Goal: Task Accomplishment & Management: Manage account settings

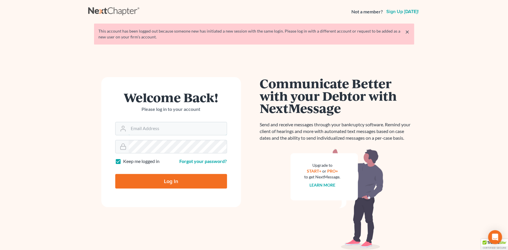
type input "[EMAIL_ADDRESS][DOMAIN_NAME]"
click at [141, 175] on input "Log In" at bounding box center [171, 181] width 112 height 15
type input "Thinking..."
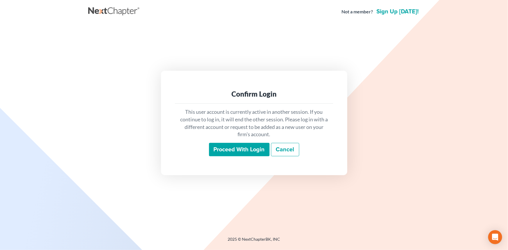
drag, startPoint x: 235, startPoint y: 149, endPoint x: 247, endPoint y: 149, distance: 11.6
click at [235, 149] on input "Proceed with login" at bounding box center [239, 149] width 61 height 13
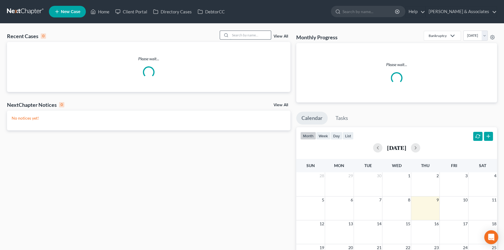
click at [259, 34] on input "search" at bounding box center [250, 35] width 41 height 8
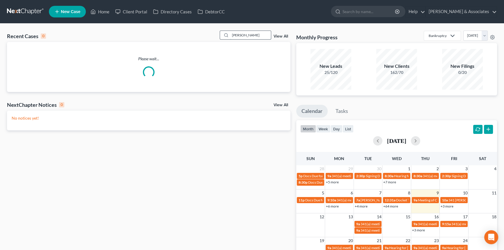
type input "toby"
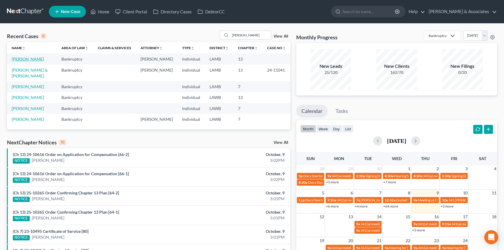
click at [12, 59] on link "[PERSON_NAME]" at bounding box center [28, 58] width 32 height 5
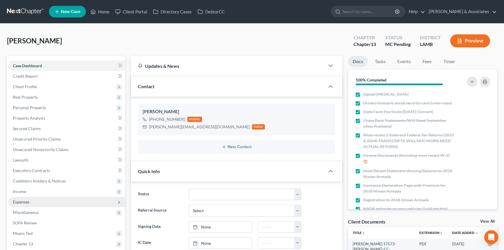
click at [50, 200] on span "Expenses" at bounding box center [66, 202] width 117 height 10
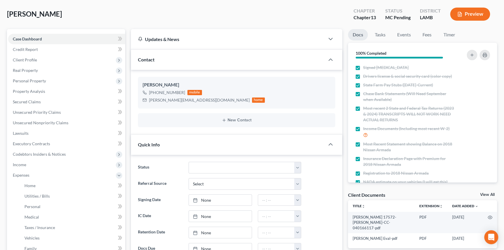
scroll to position [79, 0]
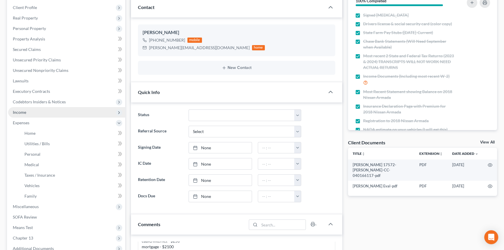
click at [40, 115] on span "Income" at bounding box center [66, 112] width 117 height 10
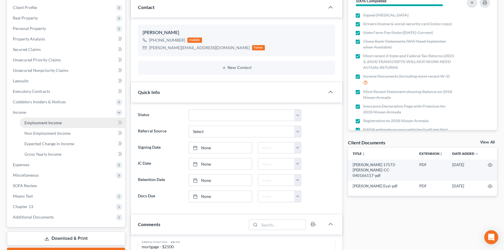
click at [35, 122] on span "Employment Income" at bounding box center [42, 122] width 37 height 5
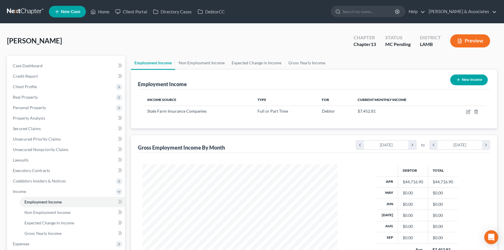
scroll to position [104, 207]
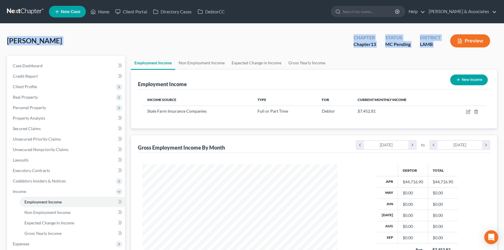
drag, startPoint x: 8, startPoint y: 42, endPoint x: 456, endPoint y: 50, distance: 448.0
click at [456, 50] on div "Williams, Toby Upgraded Chapter Chapter 13 Status MC Pending District LAMB Prev…" at bounding box center [252, 43] width 490 height 25
click at [198, 32] on div "Williams, Toby Upgraded Chapter Chapter 13 Status MC Pending District LAMB Prev…" at bounding box center [252, 43] width 490 height 25
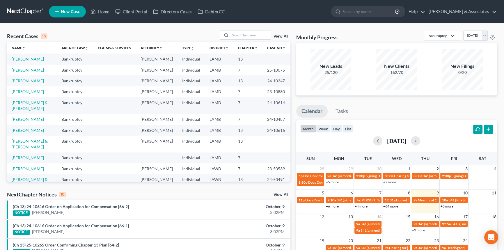
click at [27, 57] on link "[PERSON_NAME]" at bounding box center [28, 58] width 32 height 5
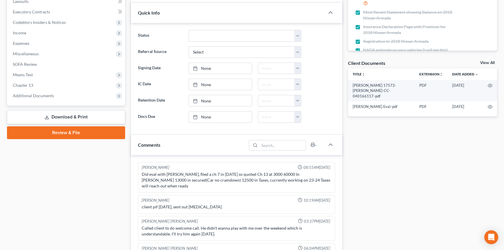
scroll to position [993, 0]
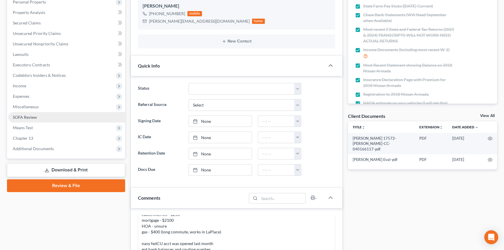
click at [50, 115] on link "SOFA Review" at bounding box center [66, 117] width 117 height 10
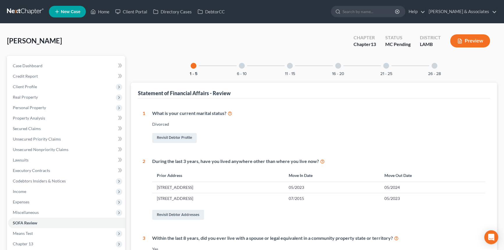
click at [244, 65] on div at bounding box center [242, 66] width 6 height 6
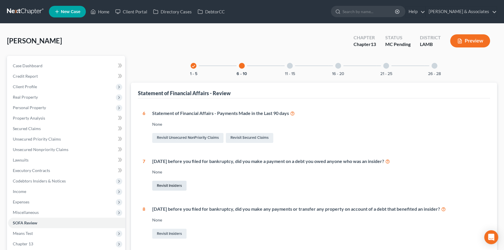
click at [175, 183] on link "Revisit Insiders" at bounding box center [169, 186] width 34 height 10
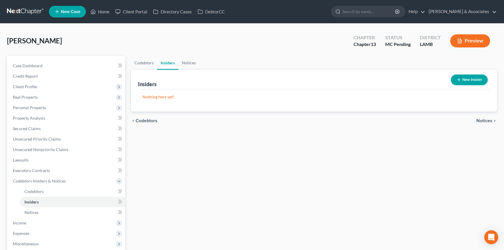
click at [454, 83] on button "New Insider" at bounding box center [469, 79] width 37 height 11
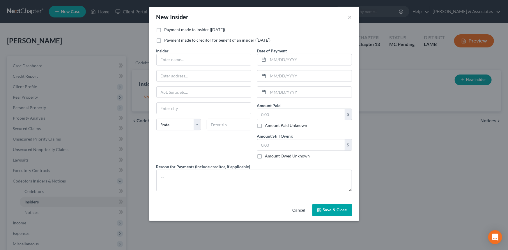
click at [197, 49] on div "Insider *" at bounding box center [203, 57] width 95 height 18
click at [189, 27] on label "Payment made to insider (within 1 year)" at bounding box center [194, 30] width 61 height 6
click at [183, 59] on input "text" at bounding box center [203, 59] width 94 height 11
click at [173, 33] on div "Payment made to insider (within 1 year) Payment made to creditor for benefit of…" at bounding box center [253, 37] width 201 height 21
click at [164, 31] on label "Payment made to insider (within 1 year)" at bounding box center [194, 30] width 61 height 6
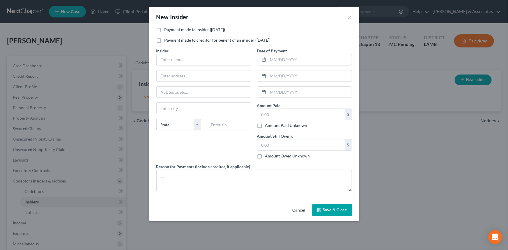
click at [167, 31] on input "Payment made to insider (within 1 year)" at bounding box center [169, 29] width 4 height 4
checkbox input "true"
click at [166, 59] on input "text" at bounding box center [203, 59] width 94 height 11
type input "Dan Williams (father)"
click at [303, 56] on input "text" at bounding box center [309, 59] width 83 height 11
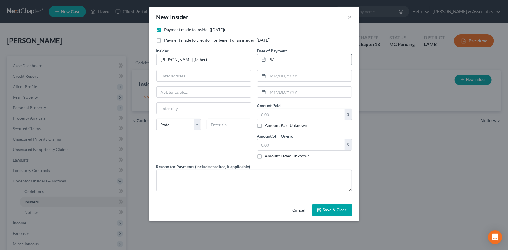
type input "9"
type input "8/01/2025"
click at [287, 116] on input "text" at bounding box center [300, 114] width 87 height 11
type input "1,000"
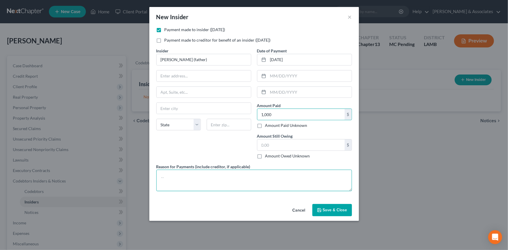
click at [289, 181] on textarea at bounding box center [253, 181] width 195 height 22
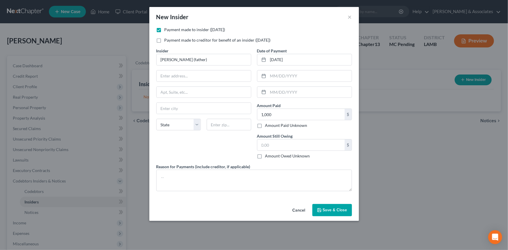
click at [228, 148] on div "Insider * Dan Williams (father) State AL AK AR AZ CA CO CT DE DC FL GA GU HI ID…" at bounding box center [203, 106] width 101 height 116
click at [237, 172] on textarea at bounding box center [253, 181] width 195 height 22
click at [198, 186] on textarea at bounding box center [253, 181] width 195 height 22
click at [319, 143] on input "text" at bounding box center [300, 144] width 87 height 11
type input "6,000"
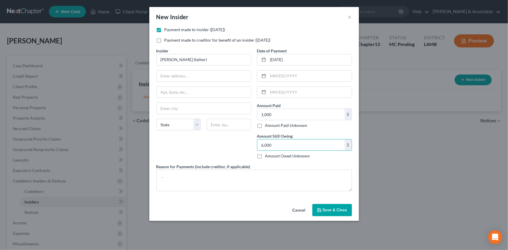
click at [219, 156] on div "Insider * Dan Williams (father) State AL AK AR AZ CA CO CT DE DC FL GA GU HI ID…" at bounding box center [203, 106] width 101 height 116
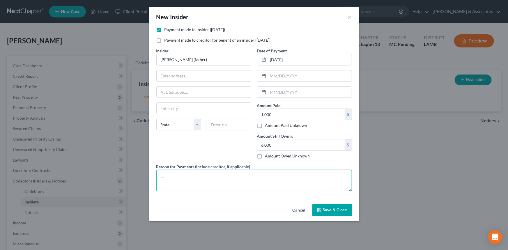
click at [217, 180] on textarea at bounding box center [253, 181] width 195 height 22
type textarea "H"
type textarea "Father helped during unemployment"
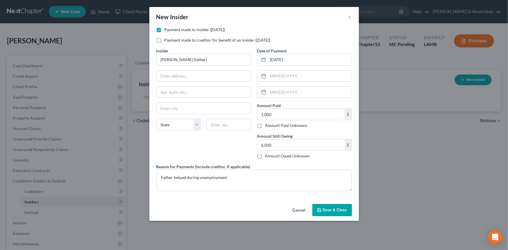
click at [325, 208] on span "Save & Close" at bounding box center [335, 209] width 24 height 5
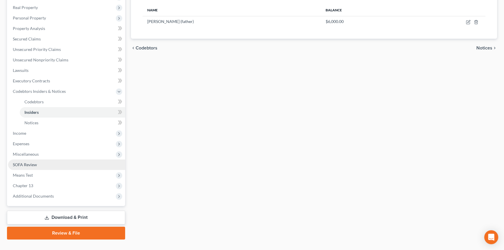
scroll to position [100, 0]
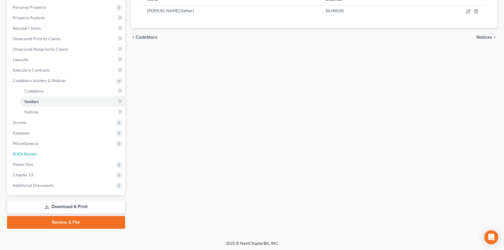
drag, startPoint x: 55, startPoint y: 154, endPoint x: 165, endPoint y: 164, distance: 110.9
click at [55, 154] on link "SOFA Review" at bounding box center [66, 154] width 117 height 10
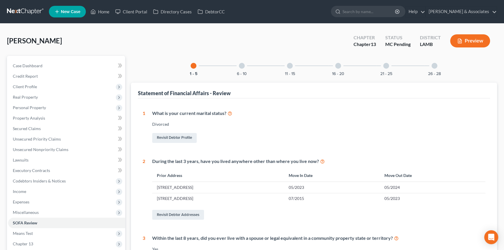
click at [434, 68] on div "26 - 28" at bounding box center [434, 66] width 20 height 20
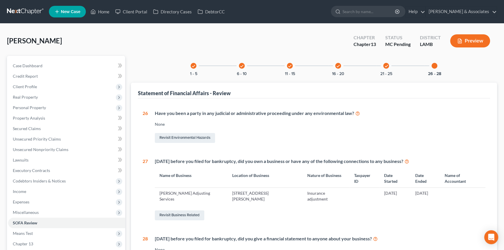
scroll to position [80, 0]
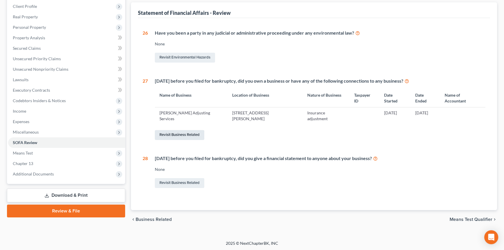
click at [183, 136] on link "Revisit Business Related" at bounding box center [179, 135] width 49 height 10
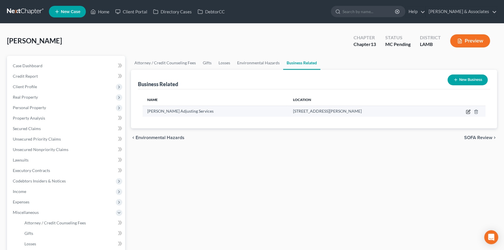
click at [467, 113] on icon "button" at bounding box center [468, 111] width 5 height 5
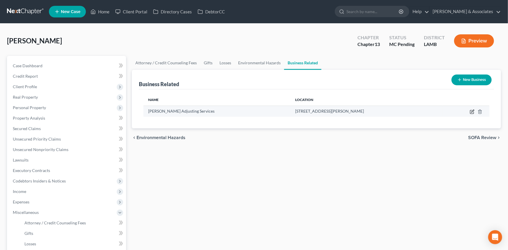
select select "sole_proprietor"
select select "19"
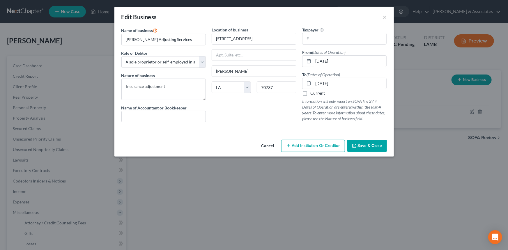
click at [260, 146] on button "Cancel" at bounding box center [268, 146] width 22 height 12
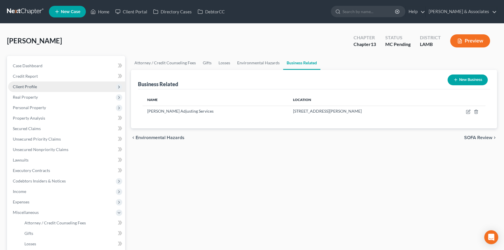
click at [47, 88] on span "Client Profile" at bounding box center [66, 86] width 117 height 10
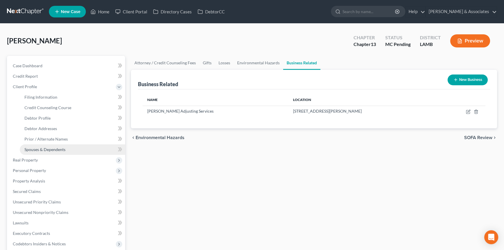
click at [50, 150] on span "Spouses & Dependents" at bounding box center [44, 149] width 41 height 5
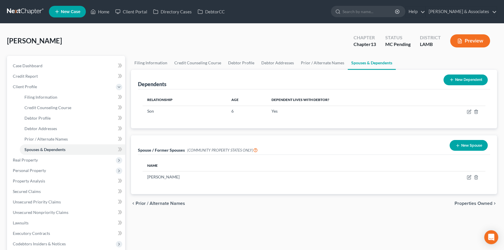
click at [469, 82] on button "New Dependent" at bounding box center [465, 79] width 44 height 11
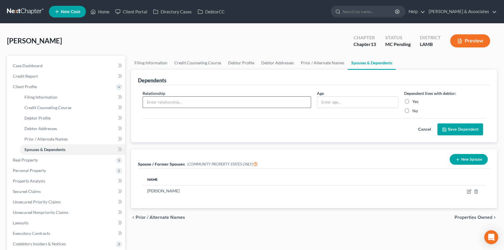
click at [183, 97] on input "text" at bounding box center [227, 102] width 168 height 11
type input "Fiance"
type input "37"
click at [412, 101] on label "Yes" at bounding box center [415, 102] width 6 height 6
click at [414, 101] on input "Yes" at bounding box center [416, 101] width 4 height 4
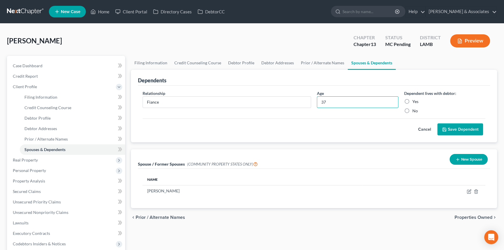
radio input "true"
click at [453, 127] on button "Save Dependent" at bounding box center [460, 129] width 46 height 12
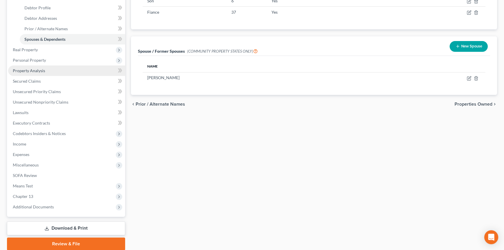
scroll to position [132, 0]
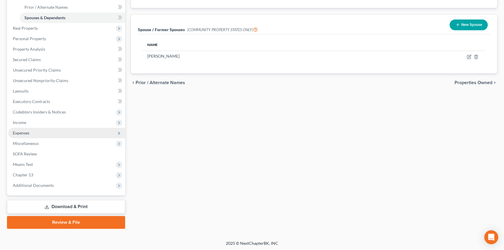
click at [49, 131] on span "Expenses" at bounding box center [66, 133] width 117 height 10
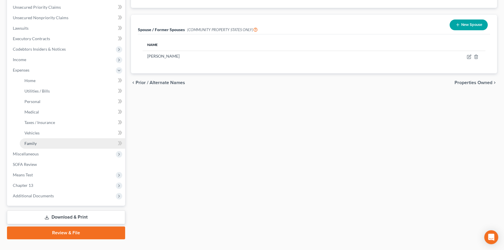
click at [41, 140] on link "Family" at bounding box center [72, 143] width 105 height 10
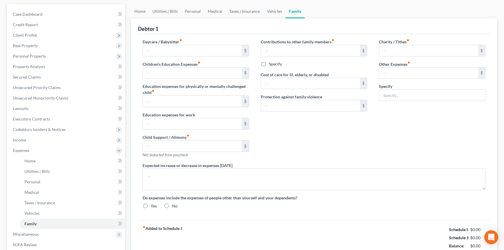
scroll to position [8, 0]
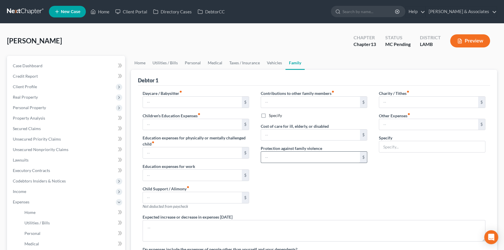
type input "0.00"
type input "839.40"
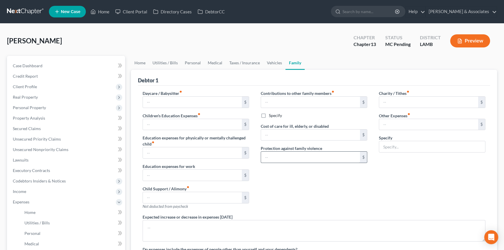
type input "0.00"
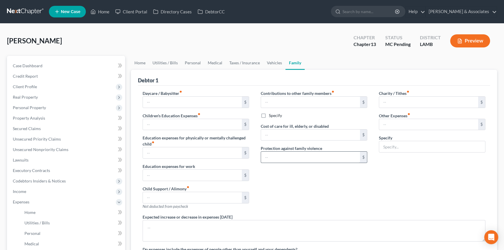
radio input "true"
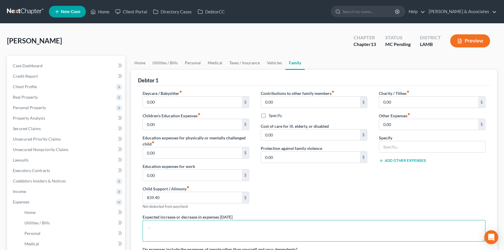
click at [354, 220] on textarea at bounding box center [314, 231] width 343 height 22
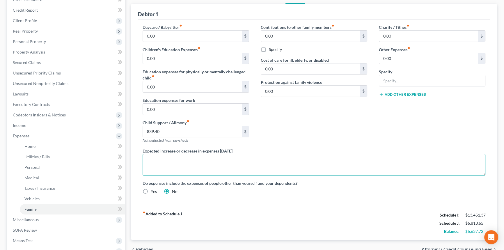
scroll to position [143, 0]
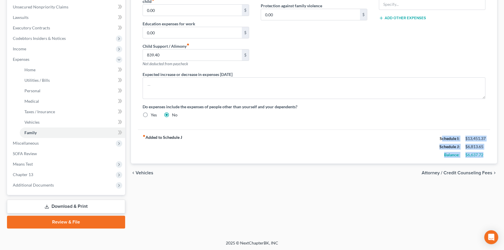
drag, startPoint x: 483, startPoint y: 154, endPoint x: 441, endPoint y: 135, distance: 46.5
click at [441, 135] on div "Schedule I: $13,451.37 Schedule J: $6,813.65 Balance: $6,637.72" at bounding box center [462, 146] width 46 height 24
click at [407, 148] on div "fiber_manual_record Added to Schedule J Schedule I: $13,451.37 Schedule J: $6,8…" at bounding box center [314, 146] width 352 height 34
drag, startPoint x: 438, startPoint y: 135, endPoint x: 490, endPoint y: 154, distance: 55.8
click at [490, 154] on div "Debtor 1 Daycare / Babysitter fiber_manual_record 0.00 $ Children's Education E…" at bounding box center [314, 45] width 366 height 236
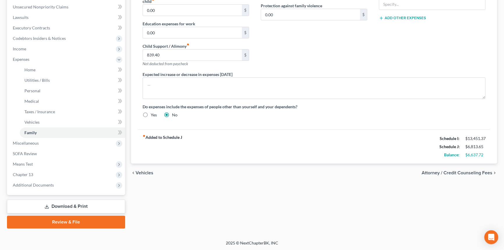
click at [337, 186] on div "Home Utilities / Bills Personal Medical Taxes / Insurance Vehicles Family Debto…" at bounding box center [314, 70] width 372 height 315
click at [213, 211] on div "Home Utilities / Bills Personal Medical Taxes / Insurance Vehicles Family Debto…" at bounding box center [314, 70] width 372 height 315
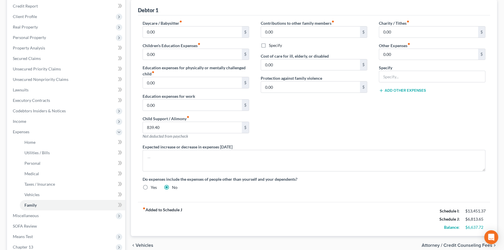
scroll to position [0, 0]
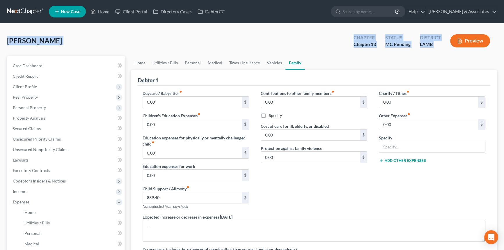
drag, startPoint x: 10, startPoint y: 39, endPoint x: 451, endPoint y: 50, distance: 441.4
click at [451, 50] on div "Williams, Toby Upgraded Chapter Chapter 13 Status MC Pending District LAMB Prev…" at bounding box center [252, 43] width 490 height 25
click at [439, 52] on div "Williams, Toby Upgraded Chapter Chapter 13 Status MC Pending District LAMB Prev…" at bounding box center [252, 43] width 490 height 25
drag, startPoint x: 442, startPoint y: 47, endPoint x: 3, endPoint y: 39, distance: 439.3
click at [3, 39] on div "Williams, Toby Upgraded Chapter Chapter 13 Status MC Pending District LAMB Prev…" at bounding box center [252, 203] width 504 height 359
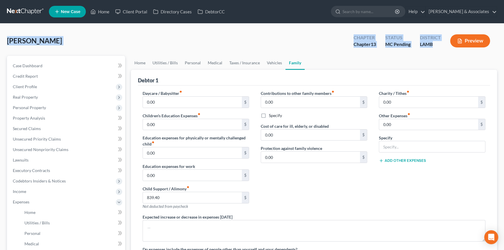
click at [6, 39] on div "Williams, Toby Upgraded Chapter Chapter 13 Status MC Pending District LAMB Prev…" at bounding box center [252, 203] width 504 height 359
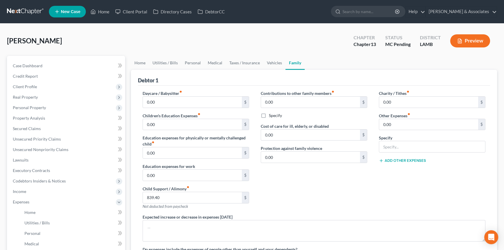
click at [17, 47] on div "Williams, Toby Upgraded Chapter Chapter 13 Status MC Pending District LAMB Prev…" at bounding box center [252, 43] width 490 height 25
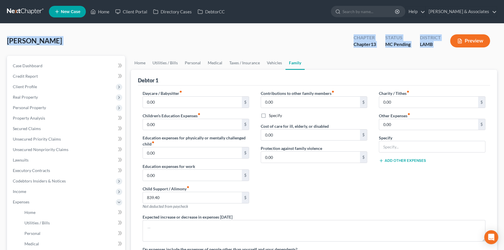
drag, startPoint x: 10, startPoint y: 40, endPoint x: 471, endPoint y: 43, distance: 461.3
click at [471, 43] on div "Williams, Toby Upgraded Chapter Chapter 13 Status MC Pending District LAMB Prev…" at bounding box center [252, 43] width 490 height 25
click at [124, 49] on div "Williams, Toby Upgraded Chapter Chapter 13 Status MC Pending District LAMB Prev…" at bounding box center [252, 43] width 490 height 25
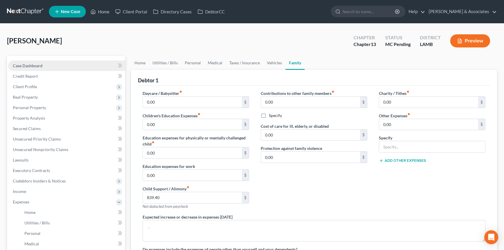
click at [64, 61] on link "Case Dashboard" at bounding box center [66, 66] width 117 height 10
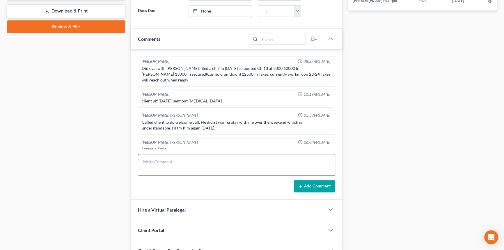
scroll to position [993, 0]
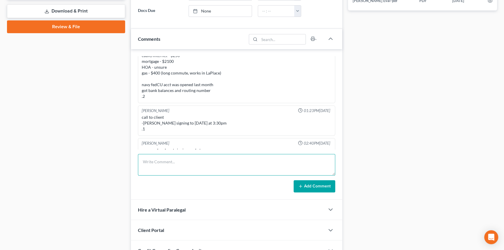
click at [215, 174] on textarea at bounding box center [236, 165] width 197 height 22
click at [200, 159] on textarea "Performed signing." at bounding box center [236, 165] width 197 height 22
type textarea "Performed signing. Made minor adjustments to SOFA. Disclosed insider payments."
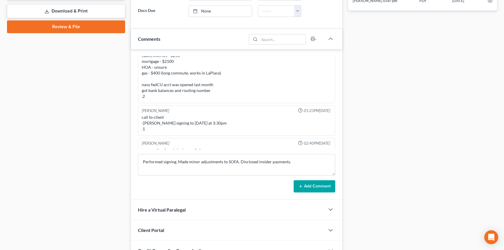
click at [316, 180] on button "Add Comment" at bounding box center [314, 186] width 42 height 12
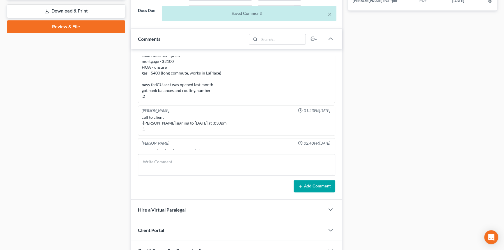
scroll to position [1014, 0]
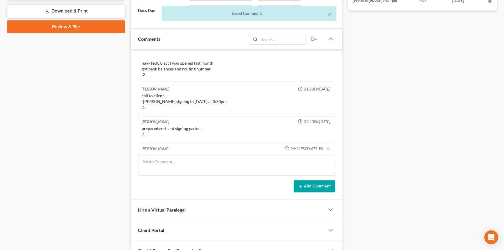
click at [320, 147] on icon "button" at bounding box center [321, 148] width 2 height 2
click at [307, 153] on textarea "Performed signing. Made minor adjustments to SOFA. Disclosed insider payments." at bounding box center [237, 164] width 190 height 22
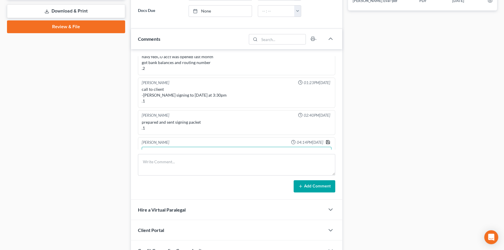
type textarea "Performed signing. Made minor adjustments to SOFA. Disclosed insider payments. …"
click at [325, 140] on icon "button" at bounding box center [327, 142] width 5 height 5
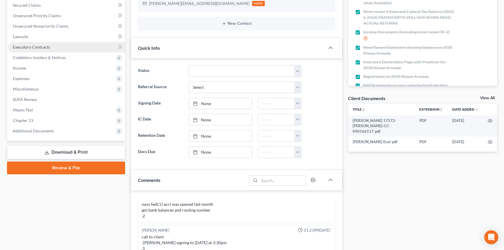
scroll to position [26, 0]
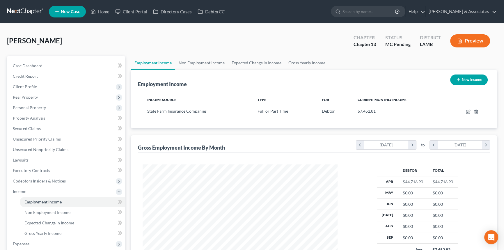
scroll to position [104, 207]
click at [31, 12] on link at bounding box center [25, 11] width 37 height 10
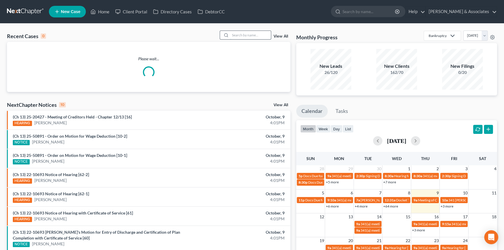
click at [254, 33] on input "search" at bounding box center [250, 35] width 41 height 8
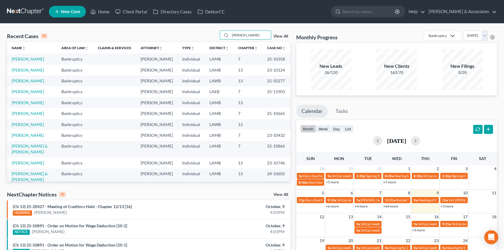
type input "brooks"
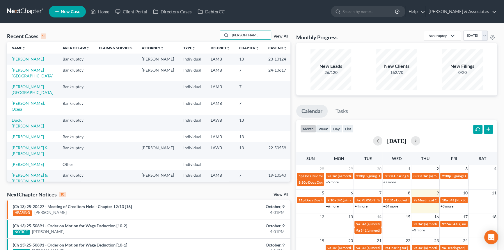
click at [36, 61] on link "[PERSON_NAME]" at bounding box center [28, 58] width 32 height 5
click at [281, 35] on link "View All" at bounding box center [280, 36] width 15 height 4
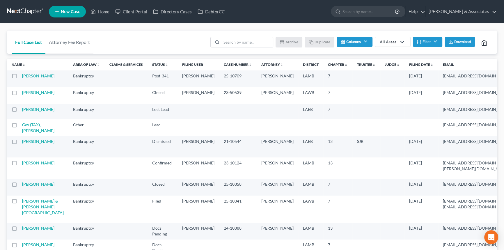
click at [364, 42] on button "Columns" at bounding box center [354, 42] width 35 height 10
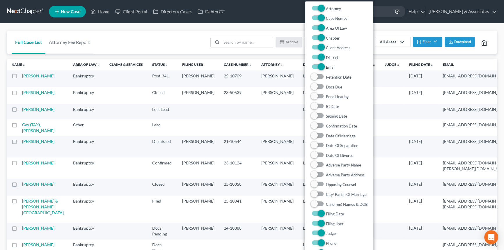
click at [405, 31] on div "Batch Download Archive Un-archive Duplicate Columns Attorney Case Number Area O…" at bounding box center [349, 42] width 285 height 23
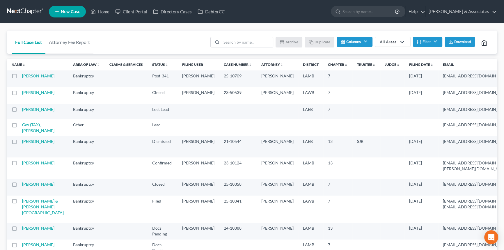
click at [422, 38] on button "Filter" at bounding box center [427, 42] width 29 height 10
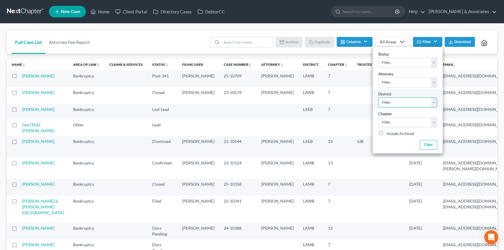
click at [402, 99] on select "Filter... Filter... Alabama - Middle Alabama - Northern Alabama - Southern Alas…" at bounding box center [407, 102] width 59 height 10
select select "35"
click at [378, 97] on select "Filter... Filter... Alabama - Middle Alabama - Northern Alabama - Southern Alas…" at bounding box center [407, 102] width 59 height 10
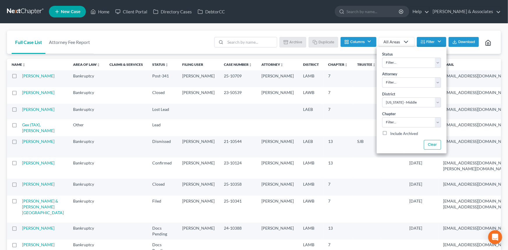
click at [188, 38] on div "Full Case List Attorney Fee Report Batch Download Archive Un-archive Duplicate …" at bounding box center [254, 43] width 494 height 24
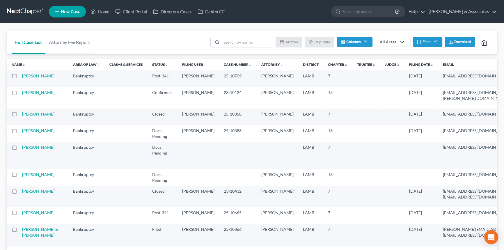
click at [409, 66] on link "Filing Date unfold_more expand_more expand_less" at bounding box center [421, 64] width 24 height 4
click at [409, 66] on link "Filing Date unfold_more expand_more expand_less" at bounding box center [421, 64] width 25 height 4
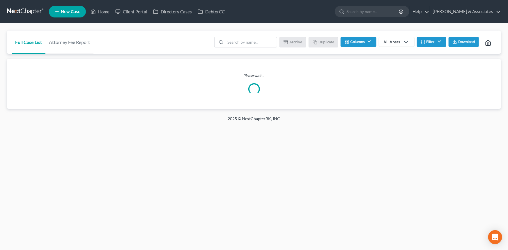
click at [183, 39] on div "Full Case List Attorney Fee Report Batch Download Archive Un-archive Duplicate …" at bounding box center [254, 43] width 494 height 24
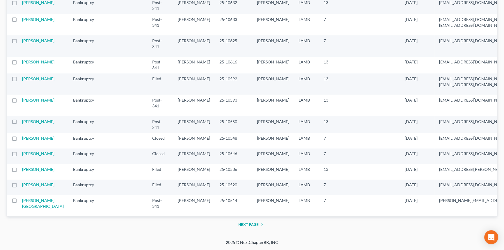
scroll to position [1328, 0]
click at [247, 221] on button "Next Page" at bounding box center [251, 224] width 27 height 7
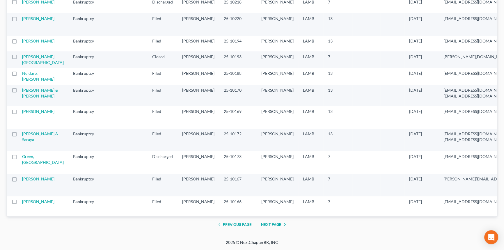
scroll to position [1269, 0]
click at [33, 114] on link "[PERSON_NAME]" at bounding box center [38, 111] width 32 height 5
click at [31, 165] on link "Green, Tatiunna" at bounding box center [43, 159] width 42 height 11
click at [31, 181] on link "Shepherd, Michael" at bounding box center [38, 178] width 32 height 5
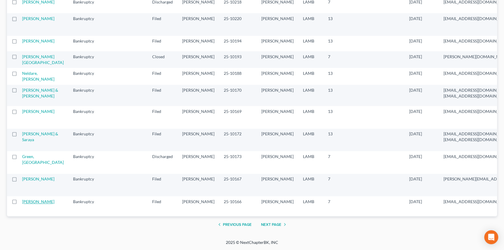
click at [27, 204] on link "Yeats, William" at bounding box center [38, 201] width 32 height 5
click at [278, 223] on button "Next Page" at bounding box center [274, 224] width 27 height 7
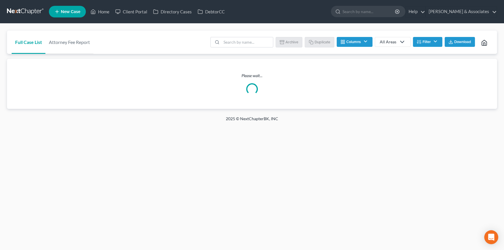
scroll to position [0, 0]
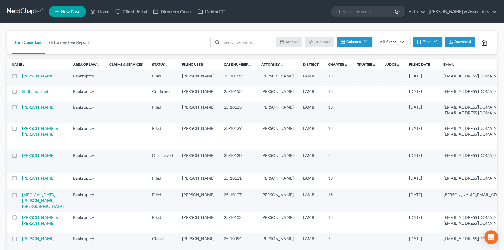
click at [26, 78] on link "Kimbell, Warene" at bounding box center [38, 75] width 32 height 5
click at [29, 94] on link "Statham, Trimi" at bounding box center [35, 91] width 26 height 5
click at [28, 109] on link "Collier, Daniel" at bounding box center [38, 106] width 32 height 5
click at [30, 158] on link "Schley, Merry" at bounding box center [38, 155] width 32 height 5
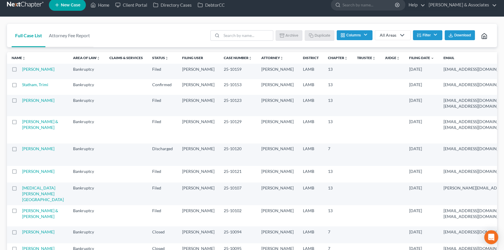
scroll to position [26, 0]
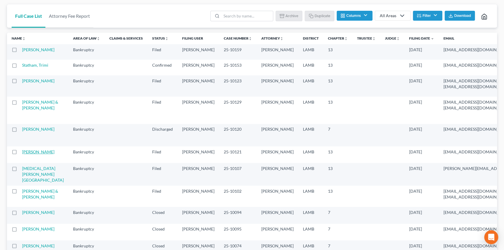
click at [33, 154] on link "Morel, Rae" at bounding box center [38, 151] width 32 height 5
click at [31, 182] on link "Linton, Bethany" at bounding box center [43, 174] width 42 height 17
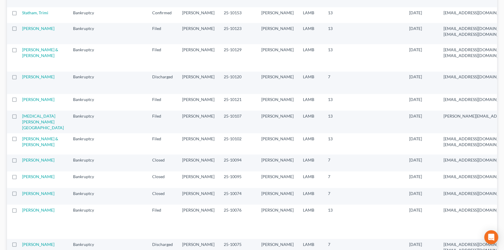
scroll to position [79, 0]
click at [30, 162] on link "Thompson, Lisa" at bounding box center [38, 159] width 32 height 5
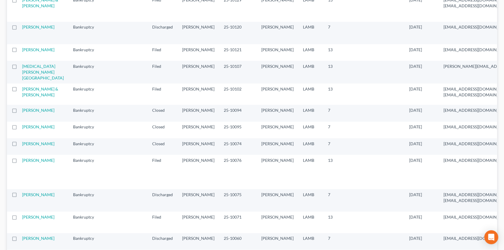
scroll to position [132, 0]
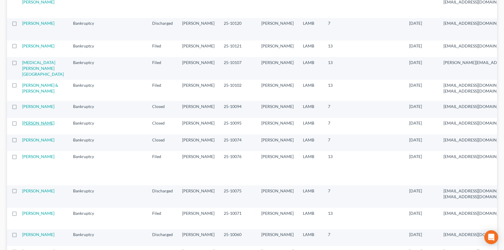
click at [24, 125] on link "Turner, Leroy" at bounding box center [38, 122] width 32 height 5
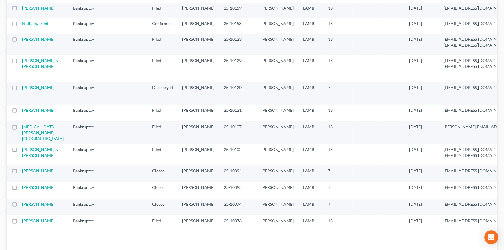
scroll to position [0, 0]
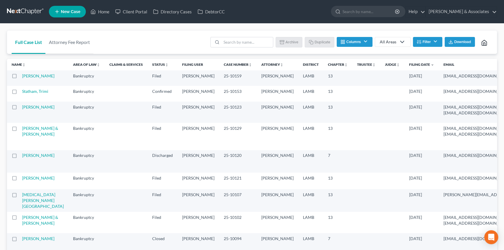
click at [32, 11] on link at bounding box center [25, 11] width 37 height 10
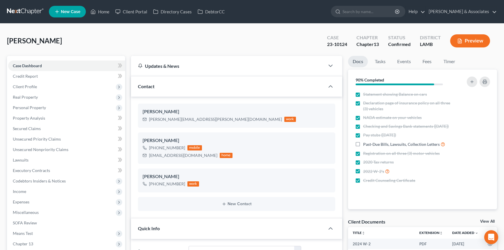
select select "3"
select select "0"
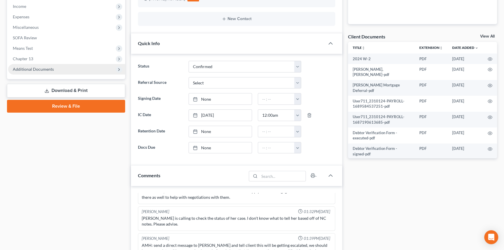
click at [63, 71] on span "Additional Documents" at bounding box center [66, 69] width 117 height 10
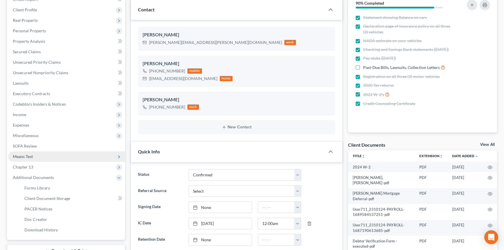
scroll to position [79, 0]
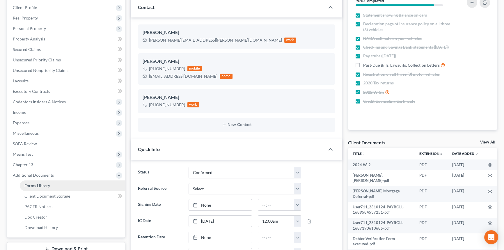
drag, startPoint x: 31, startPoint y: 166, endPoint x: 33, endPoint y: 183, distance: 17.6
click at [31, 166] on span "Chapter 13" at bounding box center [23, 164] width 20 height 5
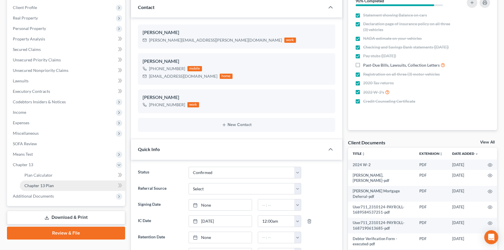
click at [41, 184] on span "Chapter 13 Plan" at bounding box center [38, 185] width 29 height 5
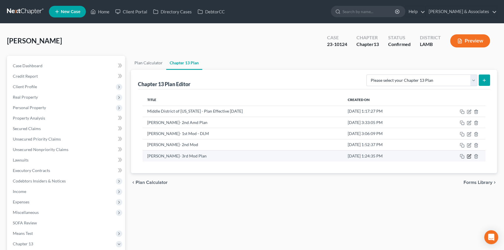
click at [471, 156] on icon "button" at bounding box center [469, 156] width 5 height 5
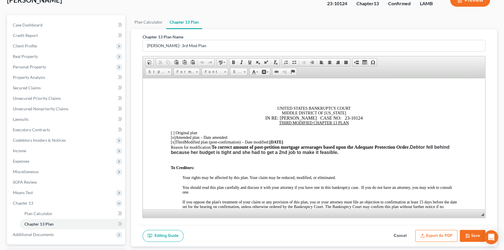
scroll to position [90, 0]
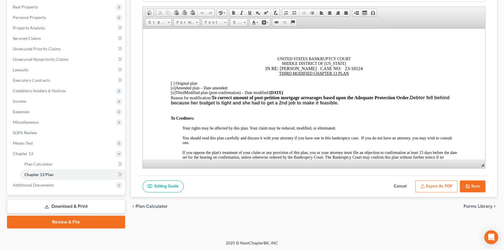
click at [397, 186] on button "Cancel" at bounding box center [400, 186] width 26 height 12
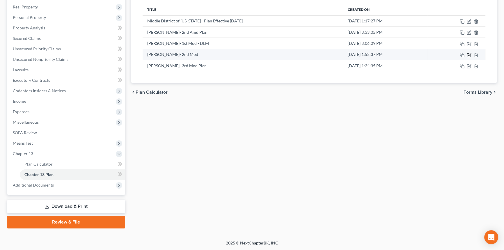
click at [468, 56] on icon "button" at bounding box center [469, 55] width 5 height 5
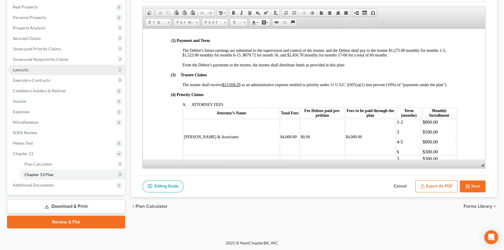
scroll to position [0, 0]
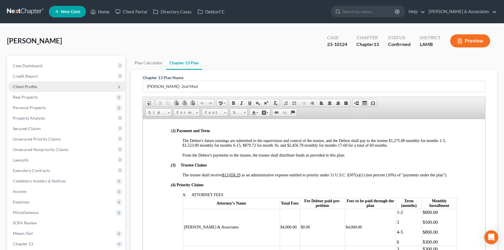
click at [43, 82] on span "Client Profile" at bounding box center [66, 86] width 117 height 10
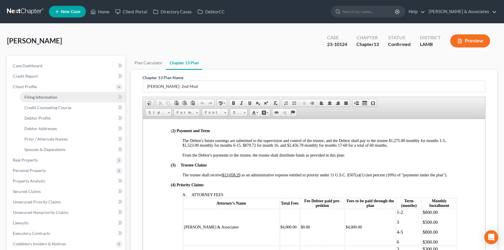
click at [42, 93] on link "Filing Information" at bounding box center [72, 97] width 105 height 10
select select "1"
select select "0"
select select "3"
select select "19"
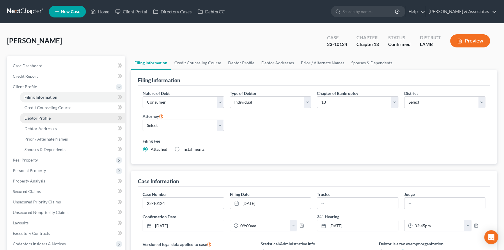
click at [70, 115] on link "Debtor Profile" at bounding box center [72, 118] width 105 height 10
select select "1"
select select "2"
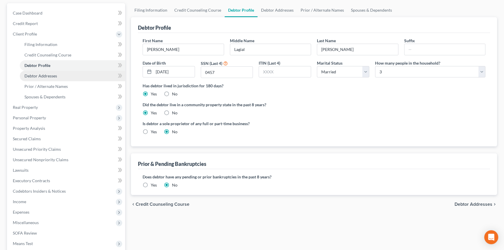
click at [57, 76] on link "Debtor Addresses" at bounding box center [72, 76] width 105 height 10
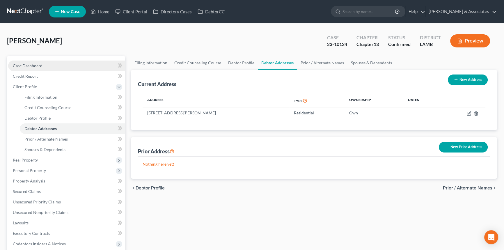
click at [53, 58] on div "Case Dashboard Payments Invoices Payments Payments Credit Report Client Profile…" at bounding box center [66, 191] width 118 height 271
click at [51, 64] on link "Case Dashboard" at bounding box center [66, 66] width 117 height 10
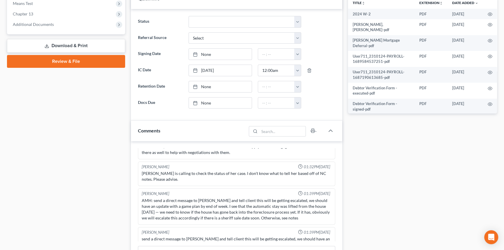
scroll to position [264, 0]
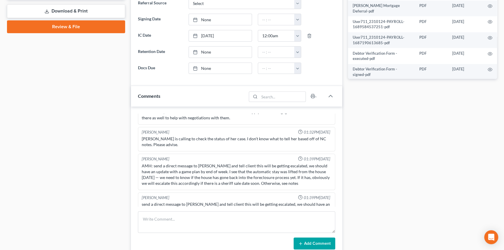
click at [272, 201] on div "send a direct message to Tiffany and tell client this will be getting escalated…" at bounding box center [237, 212] width 190 height 23
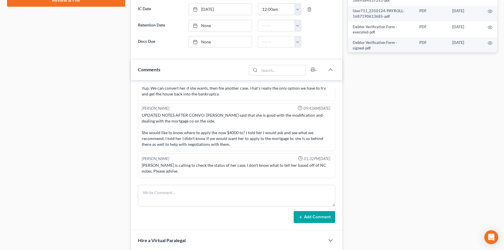
scroll to position [2358, 0]
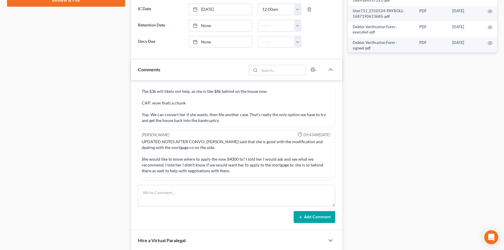
click at [78, 122] on div "Case Dashboard Payments Invoices Payments Payments Credit Report Client Profile" at bounding box center [66, 119] width 124 height 708
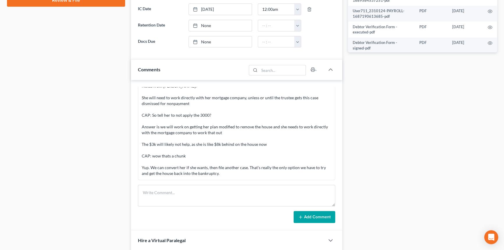
scroll to position [2278, 0]
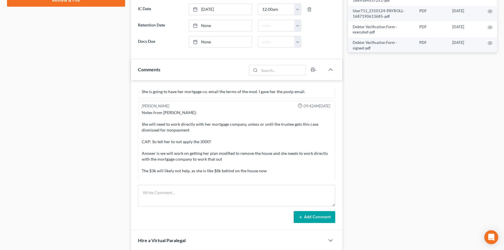
click at [402, 128] on div "Docs Tasks Events Fees Timer 90% Completed Nothing here yet! Statement showing …" at bounding box center [422, 119] width 155 height 708
click at [410, 157] on div "Docs Tasks Events Fees Timer 90% Completed Nothing here yet! Statement showing …" at bounding box center [422, 119] width 155 height 708
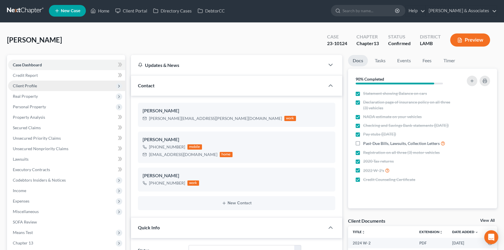
scroll to position [0, 0]
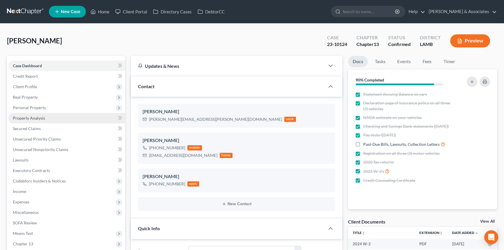
click at [45, 117] on link "Property Analysis" at bounding box center [66, 118] width 117 height 10
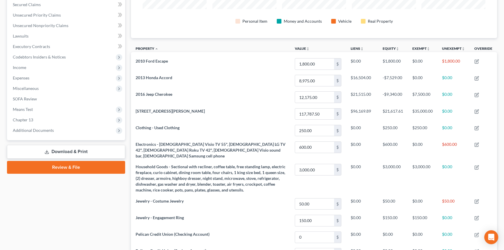
scroll to position [123, 0]
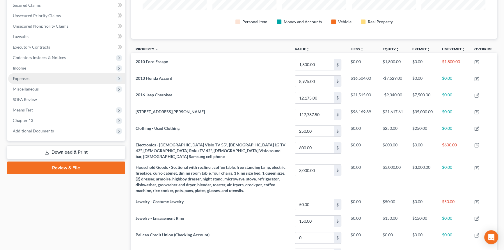
click at [44, 80] on span "Expenses" at bounding box center [66, 78] width 117 height 10
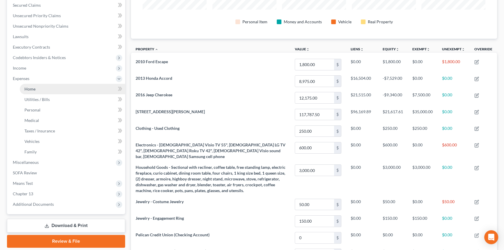
click at [39, 88] on link "Home" at bounding box center [72, 89] width 105 height 10
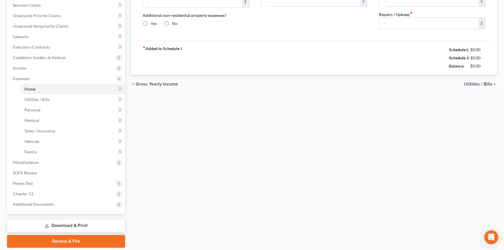
type input "0.00"
radio input "true"
type input "0.00"
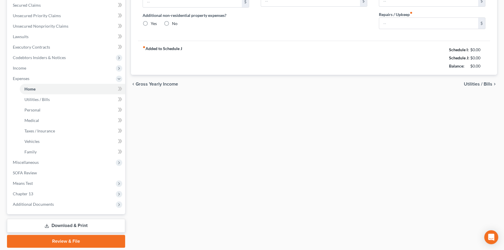
type input "0.00"
type input "25.00"
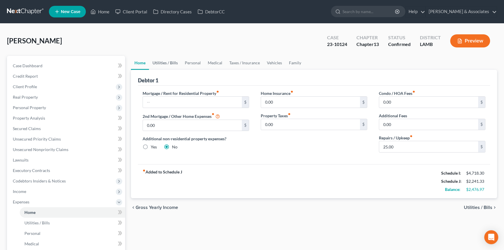
click at [163, 59] on link "Utilities / Bills" at bounding box center [165, 63] width 32 height 14
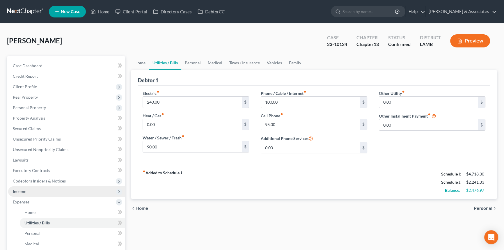
click at [25, 190] on span "Income" at bounding box center [19, 191] width 13 height 5
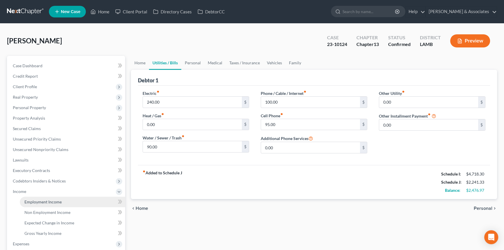
click at [32, 202] on span "Employment Income" at bounding box center [42, 201] width 37 height 5
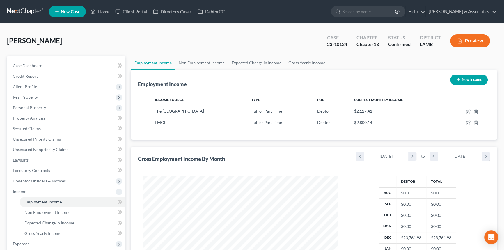
scroll to position [104, 207]
click at [78, 211] on link "Non Employment Income" at bounding box center [72, 212] width 105 height 10
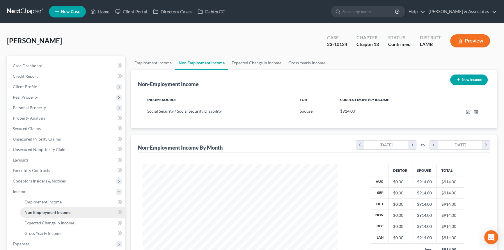
scroll to position [104, 207]
click at [72, 193] on span "Income" at bounding box center [66, 191] width 117 height 10
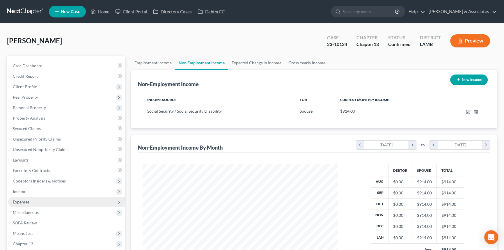
click at [70, 198] on span "Expenses" at bounding box center [66, 202] width 117 height 10
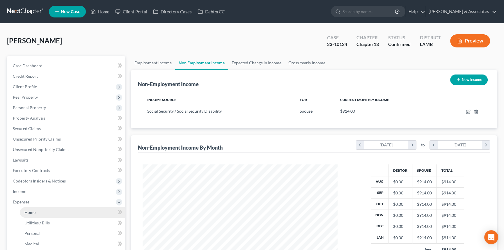
click at [65, 209] on link "Home" at bounding box center [72, 212] width 105 height 10
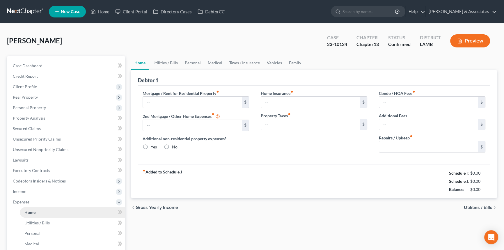
type input "0.00"
radio input "true"
type input "0.00"
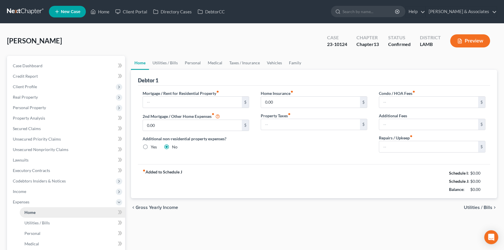
type input "0.00"
type input "25.00"
click at [288, 206] on div "chevron_left Gross Yearly Income Utilities / Bills chevron_right" at bounding box center [314, 207] width 366 height 19
click at [292, 57] on link "Family" at bounding box center [294, 63] width 19 height 14
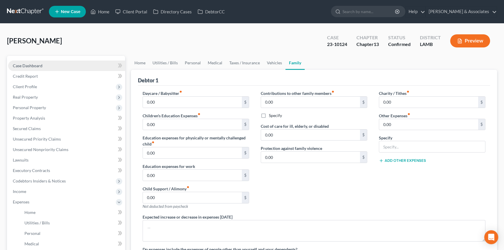
click at [38, 61] on link "Case Dashboard" at bounding box center [66, 66] width 117 height 10
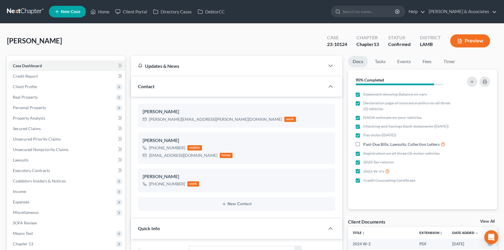
scroll to position [2437, 0]
click at [143, 46] on div "Brooks, Angela Upgraded Case 23-10124 Chapter Chapter 13 Status Confirmed Distr…" at bounding box center [252, 43] width 490 height 25
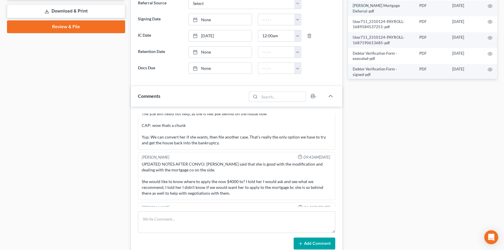
scroll to position [2331, 0]
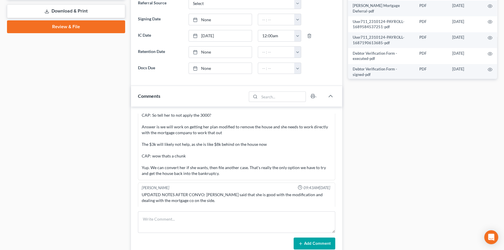
drag, startPoint x: 230, startPoint y: 198, endPoint x: 170, endPoint y: 191, distance: 60.3
click at [170, 192] on div "UPDATED NOTES AFTER CONVO: Angela said that she is good with the modification a…" at bounding box center [237, 209] width 190 height 35
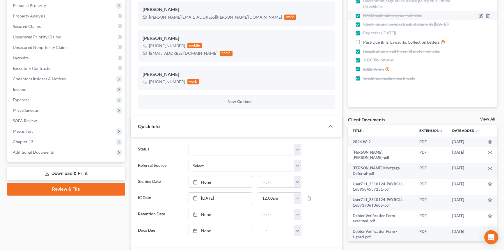
scroll to position [0, 0]
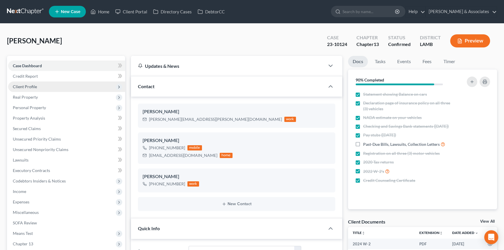
click at [55, 86] on span "Client Profile" at bounding box center [66, 86] width 117 height 10
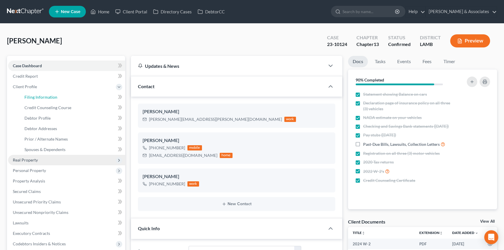
click at [50, 96] on span "Filing Information" at bounding box center [40, 97] width 33 height 5
select select "1"
select select "0"
select select "3"
select select "35"
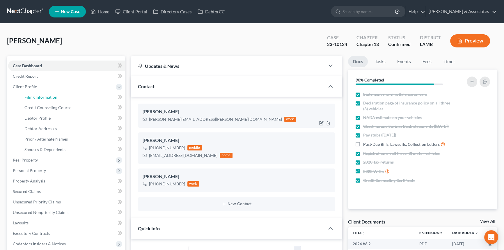
select select "0"
select select "19"
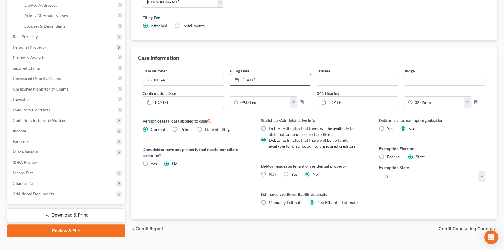
scroll to position [132, 0]
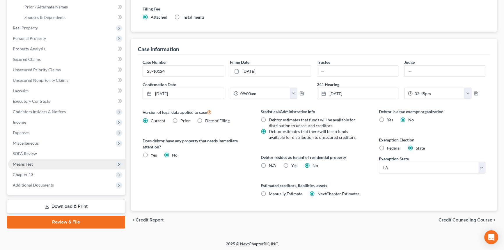
click at [47, 165] on span "Means Test" at bounding box center [66, 164] width 117 height 10
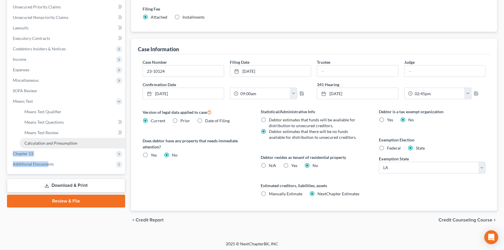
drag, startPoint x: 47, startPoint y: 171, endPoint x: 123, endPoint y: 143, distance: 80.6
click at [123, 143] on div "Case Dashboard Payments Invoices Payments Payments Credit Report Client Profile…" at bounding box center [66, 49] width 118 height 250
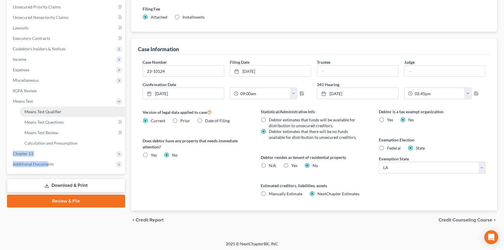
click at [41, 110] on span "Means Test Qualifier" at bounding box center [42, 111] width 37 height 5
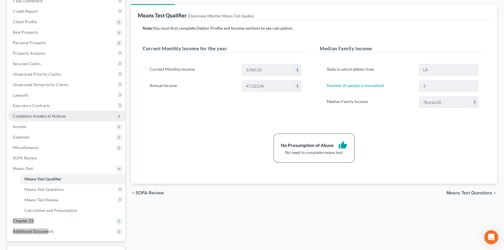
scroll to position [79, 0]
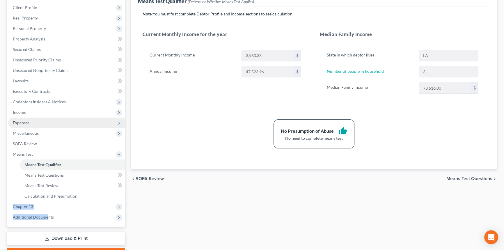
click at [26, 124] on span "Expenses" at bounding box center [21, 122] width 17 height 5
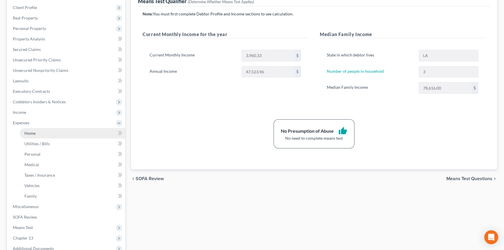
click at [30, 131] on span "Home" at bounding box center [29, 133] width 11 height 5
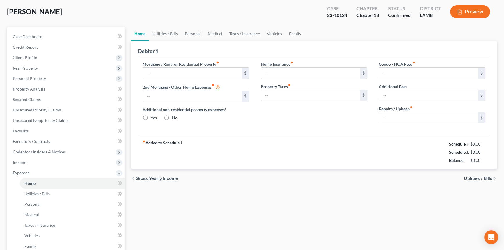
type input "0.00"
radio input "true"
type input "0.00"
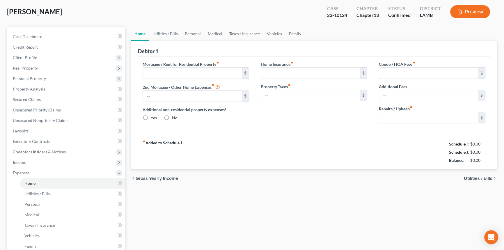
type input "0.00"
type input "25.00"
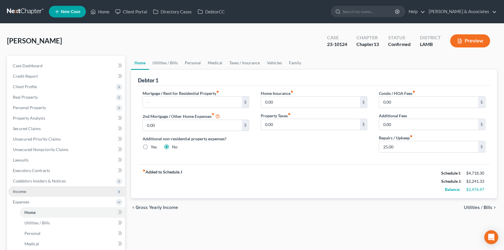
click at [76, 192] on span "Income" at bounding box center [66, 191] width 117 height 10
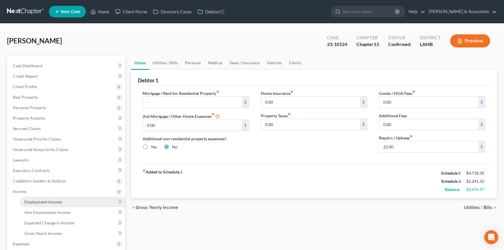
click at [58, 204] on link "Employment Income" at bounding box center [72, 202] width 105 height 10
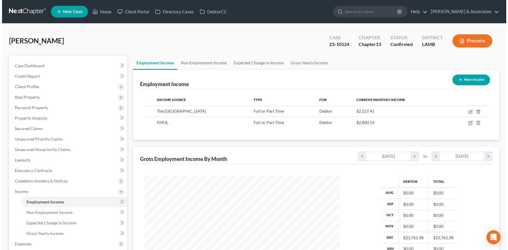
scroll to position [104, 207]
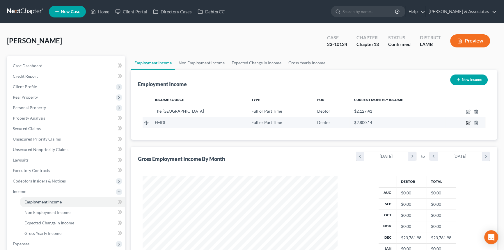
click at [468, 122] on icon "button" at bounding box center [468, 122] width 5 height 5
select select "0"
select select "19"
select select "2"
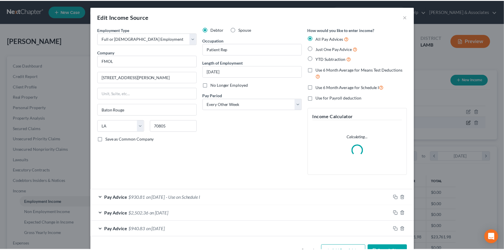
scroll to position [104, 208]
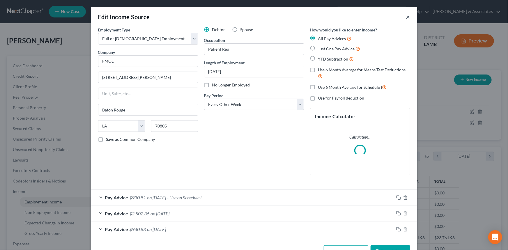
click at [407, 20] on button "×" at bounding box center [408, 16] width 4 height 7
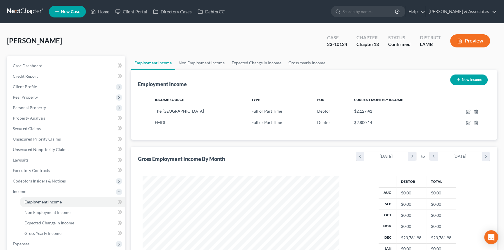
scroll to position [290768, 290665]
click at [253, 137] on div "Income Source Type For Current Monthly Income The Harmony Center Full or Part T…" at bounding box center [314, 114] width 352 height 50
click at [49, 87] on span "Client Profile" at bounding box center [66, 86] width 117 height 10
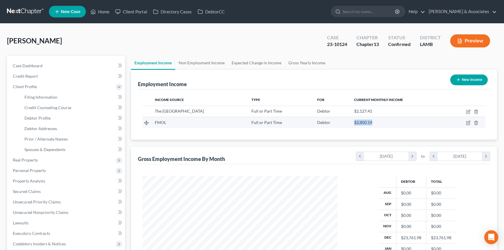
drag, startPoint x: 364, startPoint y: 121, endPoint x: 336, endPoint y: 122, distance: 27.9
click at [336, 122] on tr "FMOL Full or Part Time Debtor $2,800.14" at bounding box center [314, 122] width 343 height 11
click at [360, 123] on span "$2,800.14" at bounding box center [363, 122] width 18 height 5
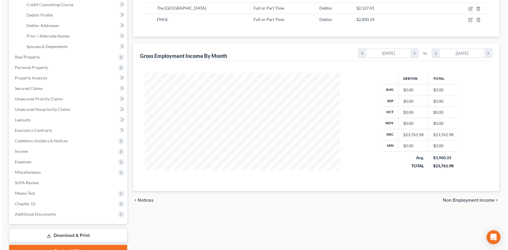
scroll to position [52, 0]
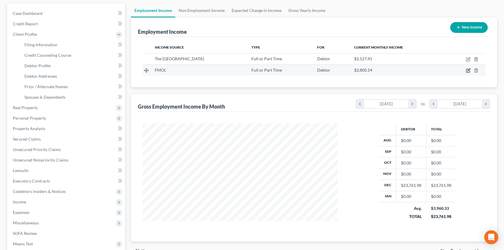
click at [467, 70] on icon "button" at bounding box center [468, 70] width 3 height 3
select select "0"
select select "19"
select select "2"
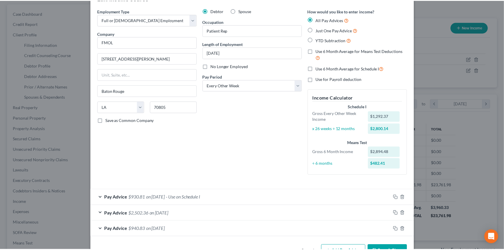
scroll to position [38, 0]
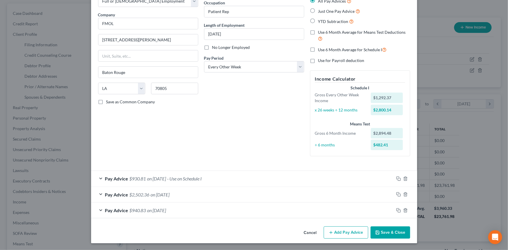
click at [311, 233] on button "Cancel" at bounding box center [310, 233] width 22 height 12
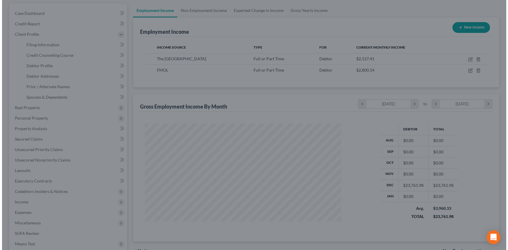
scroll to position [290768, 290665]
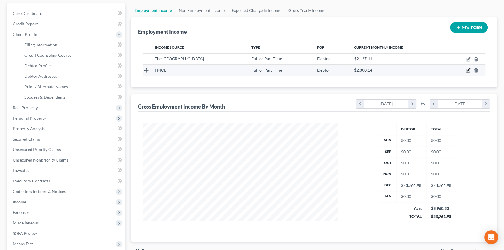
click at [467, 69] on icon "button" at bounding box center [467, 70] width 3 height 3
select select "0"
select select "19"
select select "2"
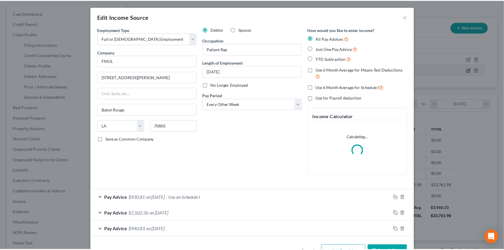
scroll to position [104, 208]
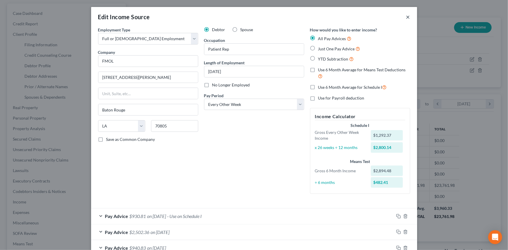
click at [406, 17] on button "×" at bounding box center [408, 16] width 4 height 7
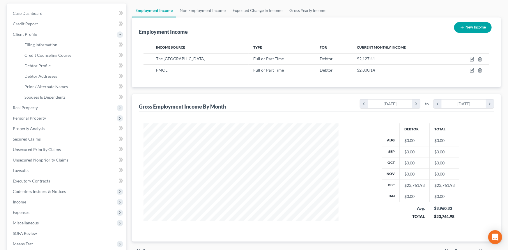
scroll to position [290768, 290665]
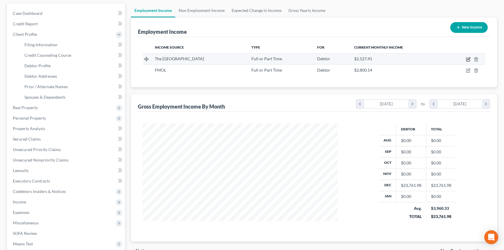
click at [469, 58] on icon "button" at bounding box center [468, 59] width 5 height 5
select select "0"
select select "19"
select select "2"
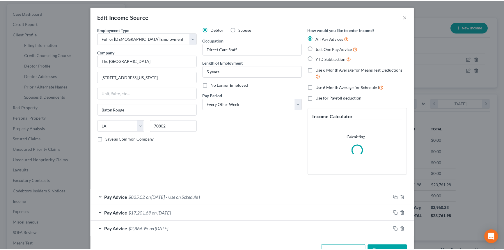
scroll to position [104, 208]
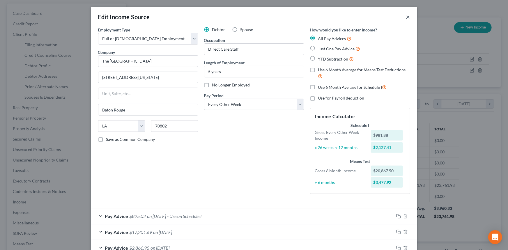
click at [406, 19] on button "×" at bounding box center [408, 16] width 4 height 7
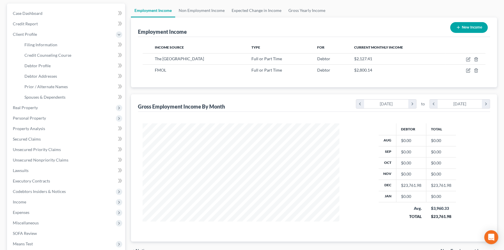
scroll to position [290768, 290665]
drag, startPoint x: 28, startPoint y: 212, endPoint x: 48, endPoint y: 221, distance: 21.9
click at [29, 212] on span "Expenses" at bounding box center [21, 212] width 17 height 5
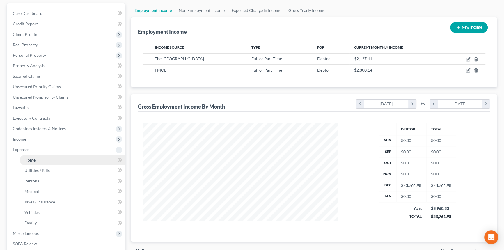
click at [56, 161] on link "Home" at bounding box center [72, 160] width 105 height 10
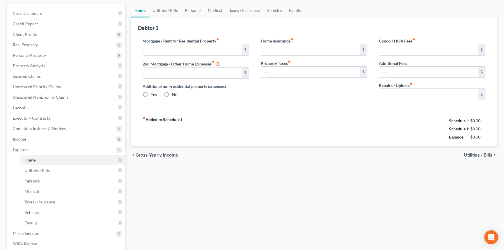
type input "0.00"
radio input "true"
type input "0.00"
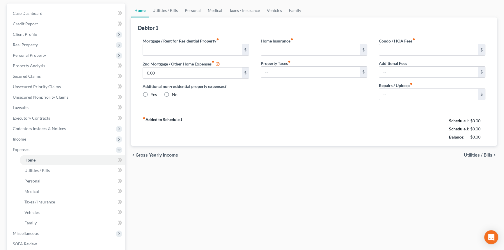
type input "0.00"
type input "25.00"
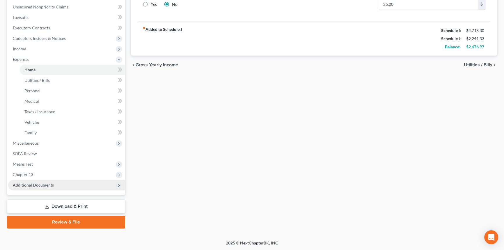
click at [70, 185] on span "Additional Documents" at bounding box center [66, 185] width 117 height 10
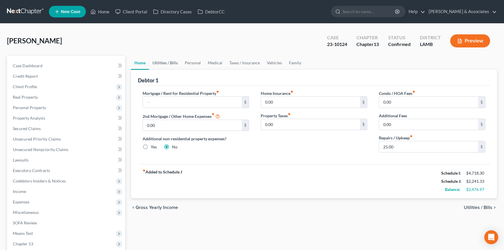
click at [168, 65] on link "Utilities / Bills" at bounding box center [165, 63] width 32 height 14
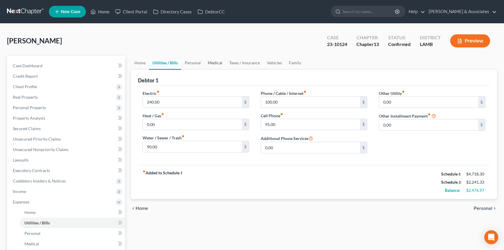
click at [213, 66] on link "Medical" at bounding box center [215, 63] width 22 height 14
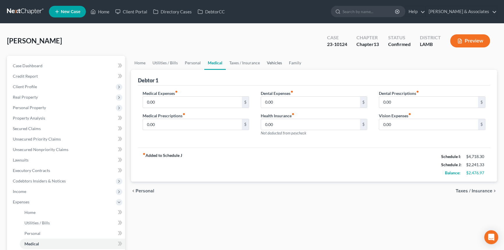
click at [278, 64] on link "Vehicles" at bounding box center [274, 63] width 22 height 14
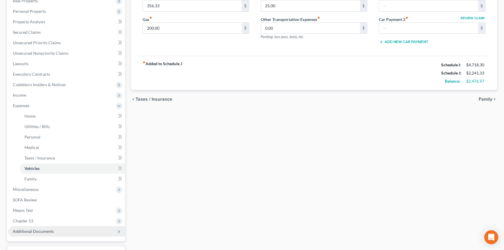
scroll to position [106, 0]
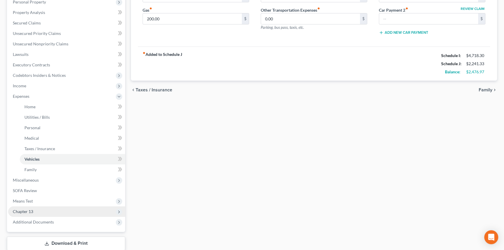
click at [42, 208] on span "Chapter 13" at bounding box center [66, 211] width 117 height 10
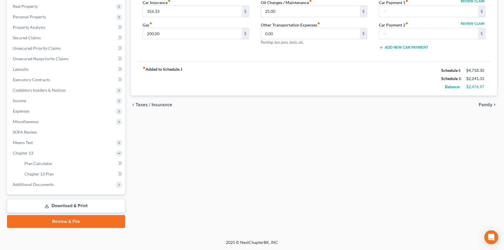
scroll to position [90, 0]
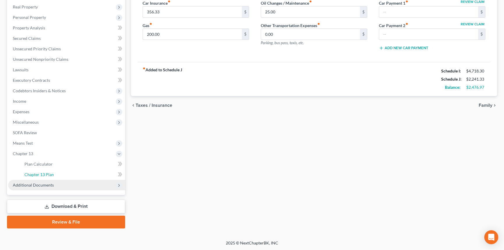
drag, startPoint x: 40, startPoint y: 175, endPoint x: 72, endPoint y: 181, distance: 32.3
click at [40, 175] on span "Chapter 13 Plan" at bounding box center [38, 174] width 29 height 5
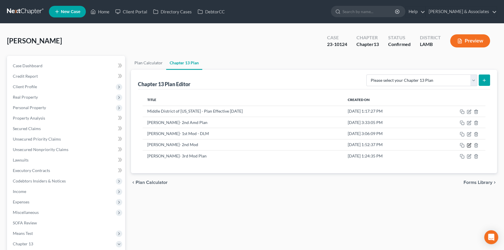
drag, startPoint x: 469, startPoint y: 145, endPoint x: 501, endPoint y: 150, distance: 33.0
click at [469, 145] on icon "button" at bounding box center [469, 145] width 5 height 5
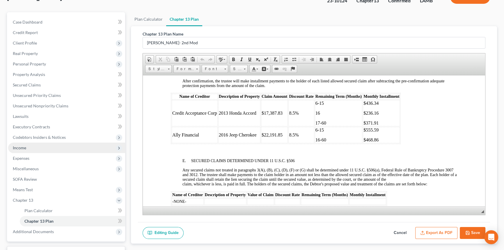
scroll to position [53, 0]
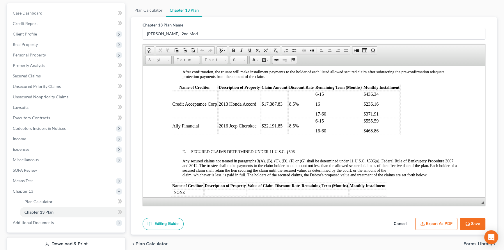
drag, startPoint x: 32, startPoint y: 151, endPoint x: 33, endPoint y: 154, distance: 3.9
click at [32, 151] on span "Expenses" at bounding box center [66, 149] width 117 height 10
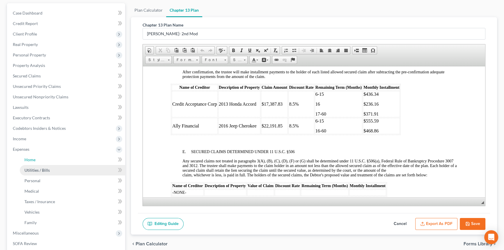
click at [45, 158] on link "Home" at bounding box center [72, 159] width 105 height 10
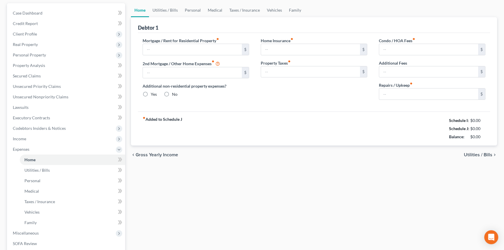
scroll to position [11, 0]
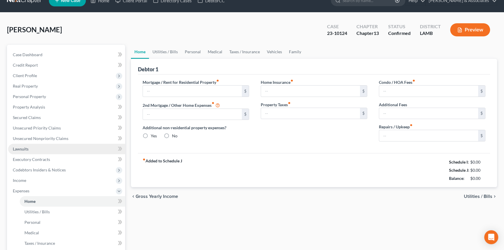
type input "0.00"
radio input "true"
type input "0.00"
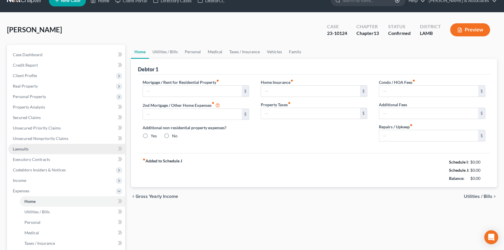
type input "0.00"
type input "25.00"
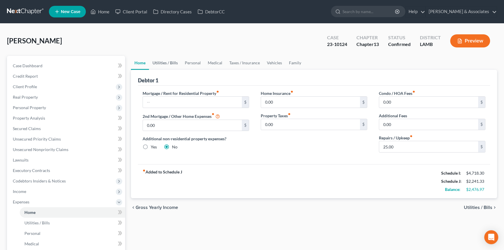
click at [163, 61] on link "Utilities / Bills" at bounding box center [165, 63] width 32 height 14
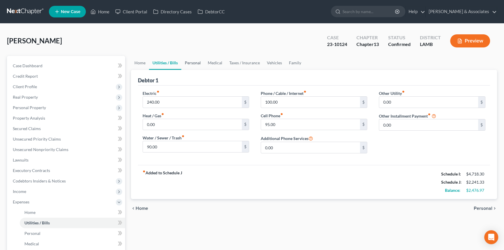
click at [195, 61] on link "Personal" at bounding box center [192, 63] width 23 height 14
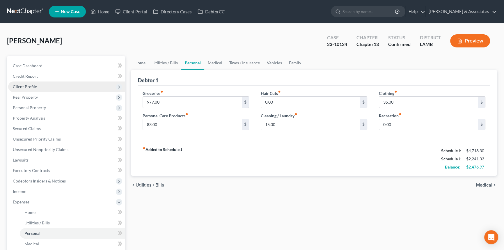
drag, startPoint x: 33, startPoint y: 86, endPoint x: 36, endPoint y: 88, distance: 4.2
click at [33, 86] on span "Client Profile" at bounding box center [25, 86] width 24 height 5
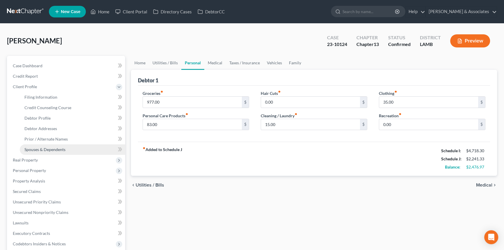
click at [56, 149] on span "Spouses & Dependents" at bounding box center [44, 149] width 41 height 5
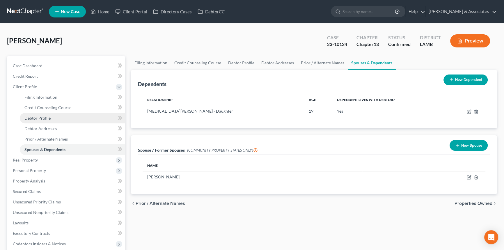
click at [38, 118] on span "Debtor Profile" at bounding box center [37, 117] width 26 height 5
select select "1"
select select "2"
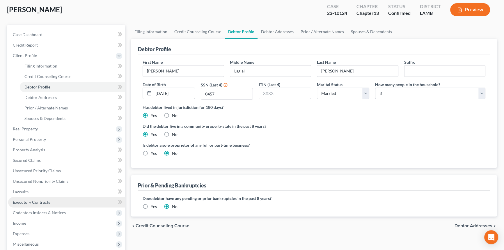
scroll to position [79, 0]
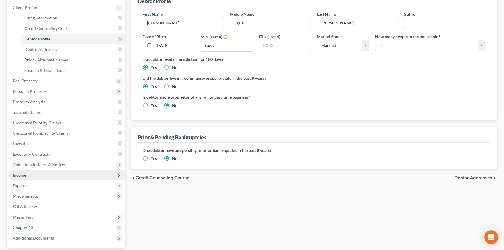
click at [43, 172] on span "Income" at bounding box center [66, 175] width 117 height 10
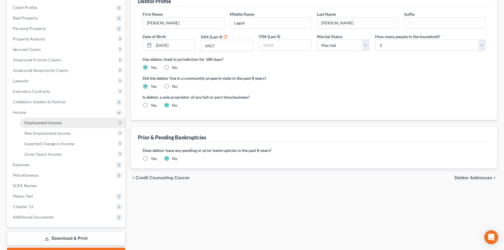
click at [53, 121] on span "Employment Income" at bounding box center [42, 122] width 37 height 5
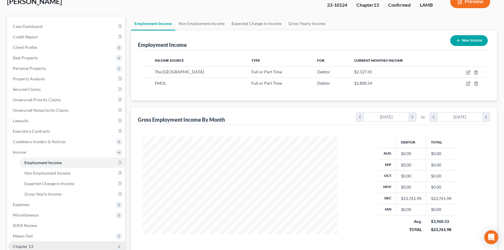
scroll to position [106, 0]
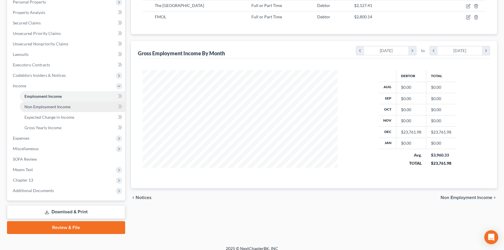
click at [47, 108] on span "Non Employment Income" at bounding box center [47, 106] width 46 height 5
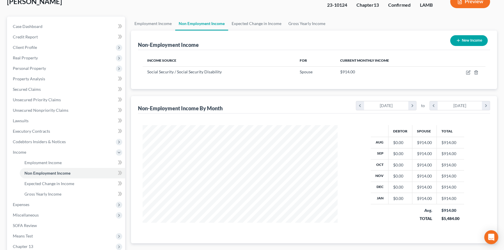
scroll to position [79, 0]
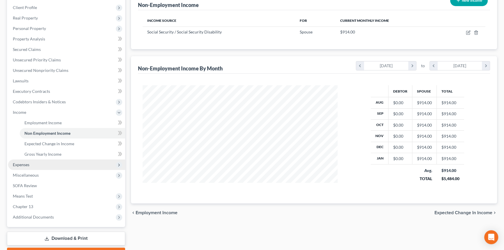
click at [55, 166] on span "Expenses" at bounding box center [66, 164] width 117 height 10
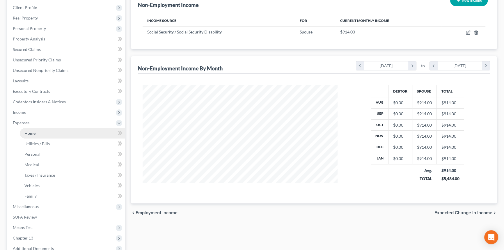
click at [46, 135] on link "Home" at bounding box center [72, 133] width 105 height 10
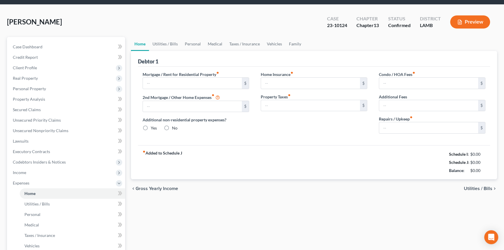
type input "0.00"
radio input "true"
type input "0.00"
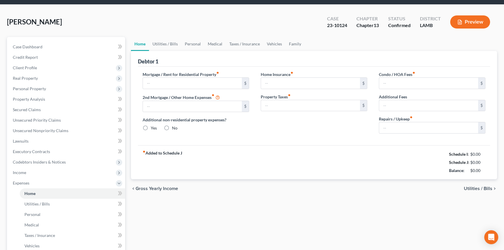
type input "0.00"
type input "25.00"
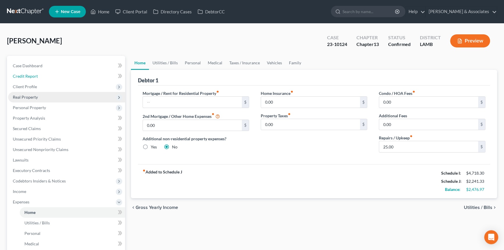
drag, startPoint x: 30, startPoint y: 76, endPoint x: 51, endPoint y: 100, distance: 31.7
click at [30, 76] on span "Credit Report" at bounding box center [25, 76] width 25 height 5
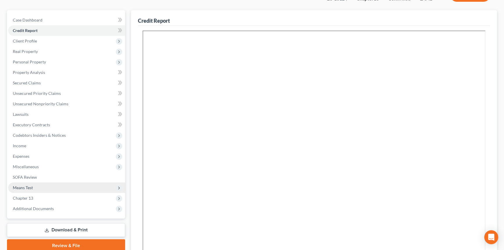
scroll to position [53, 0]
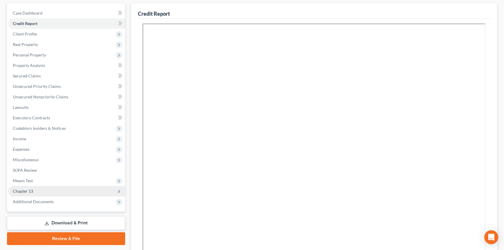
click at [28, 188] on span "Chapter 13" at bounding box center [23, 190] width 20 height 5
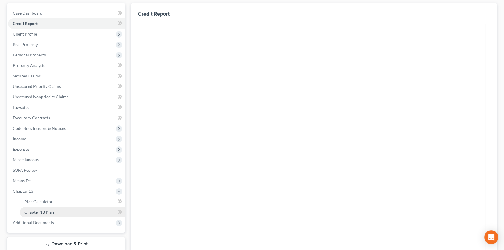
click at [43, 213] on link "Chapter 13 Plan" at bounding box center [72, 212] width 105 height 10
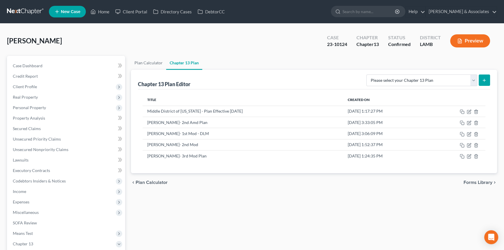
click at [401, 186] on div "chevron_left Plan Calculator Forms Library chevron_right" at bounding box center [314, 182] width 366 height 19
click at [16, 117] on span "Property Analysis" at bounding box center [29, 117] width 32 height 5
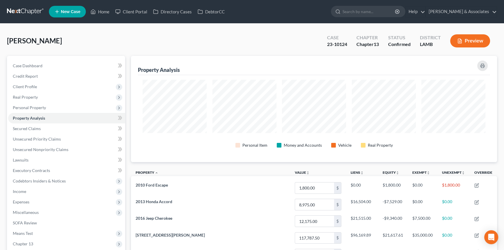
scroll to position [106, 366]
click at [33, 67] on span "Case Dashboard" at bounding box center [28, 65] width 30 height 5
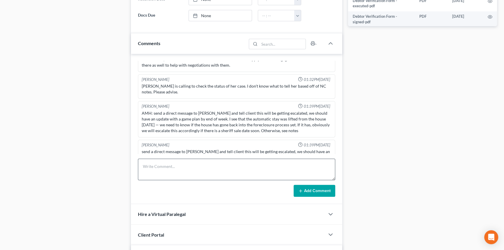
scroll to position [786, 0]
click at [183, 162] on textarea at bounding box center [236, 170] width 197 height 22
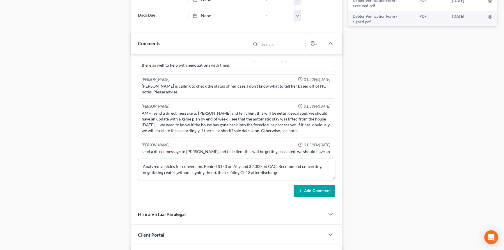
type textarea "Analyzed vehicles for conversion. Behind $150 on Ally and $2,000 on CAC. Recomm…"
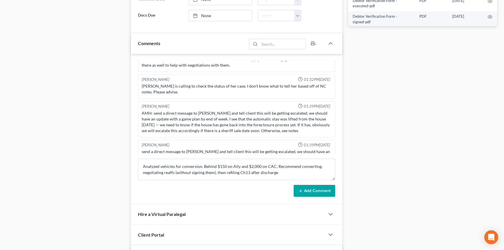
drag, startPoint x: 314, startPoint y: 184, endPoint x: 67, endPoint y: 78, distance: 269.3
click at [314, 185] on button "Add Comment" at bounding box center [314, 191] width 42 height 12
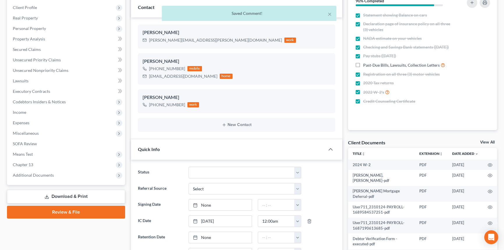
scroll to position [2464, 0]
drag, startPoint x: 58, startPoint y: 39, endPoint x: 374, endPoint y: 152, distance: 336.0
click at [58, 39] on link "Property Analysis" at bounding box center [66, 39] width 117 height 10
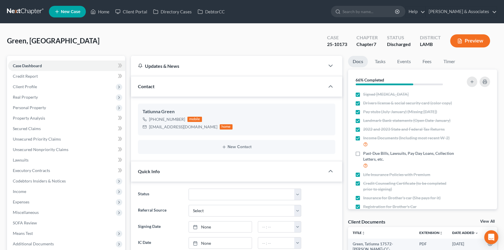
scroll to position [981, 0]
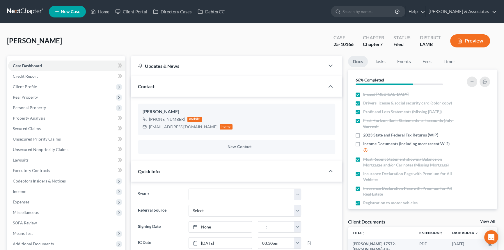
scroll to position [3029, 0]
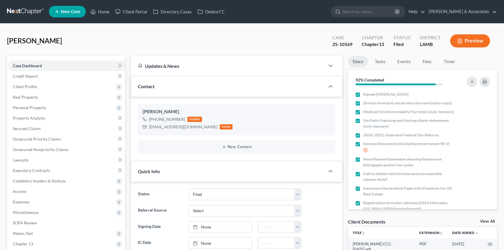
select select "8"
click at [32, 88] on span "Client Profile" at bounding box center [66, 86] width 117 height 10
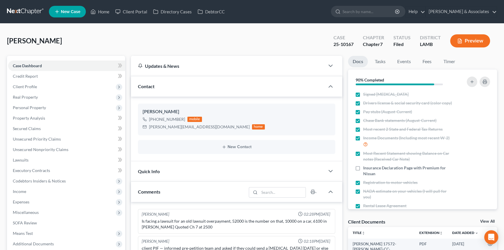
scroll to position [873, 0]
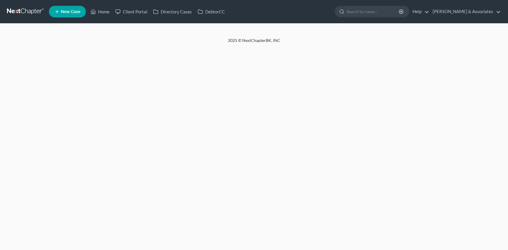
select select "8"
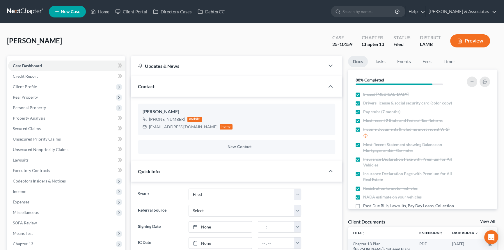
scroll to position [1936, 0]
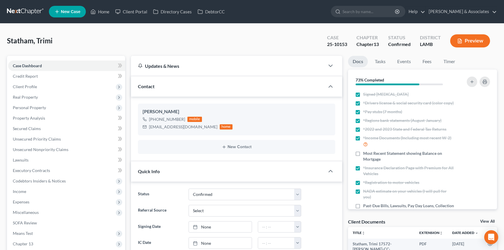
select select "3"
select select "0"
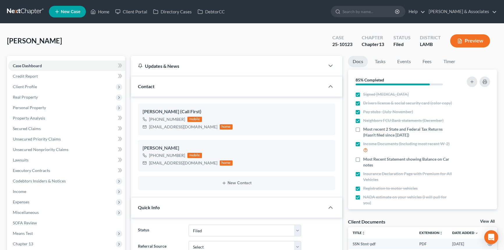
select select "8"
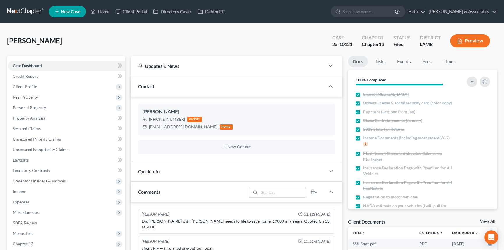
scroll to position [1020, 0]
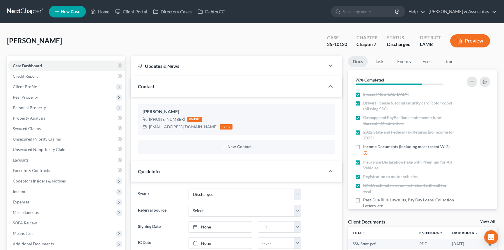
select select "4"
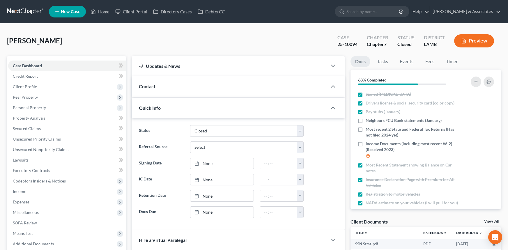
select select "2"
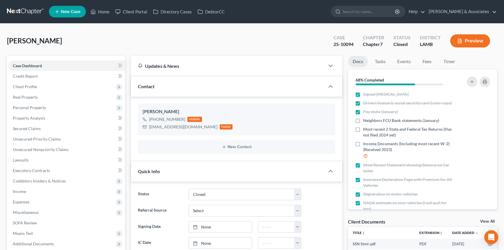
scroll to position [91, 0]
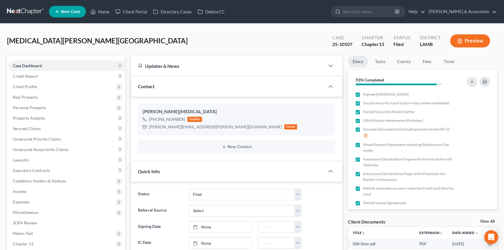
select select "8"
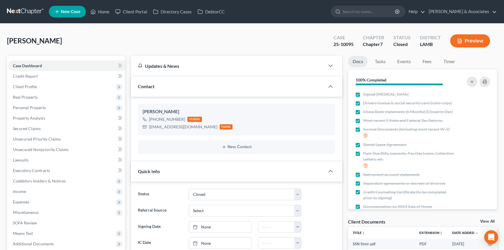
select select "2"
click at [64, 88] on span "Client Profile" at bounding box center [66, 86] width 117 height 10
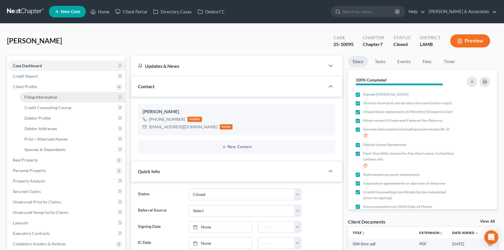
click at [60, 99] on link "Filing Information" at bounding box center [72, 97] width 105 height 10
select select "1"
select select "0"
select select "19"
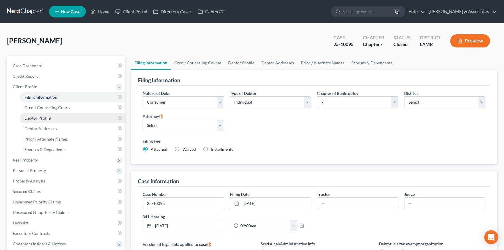
click at [29, 117] on span "Debtor Profile" at bounding box center [37, 117] width 26 height 5
select select "0"
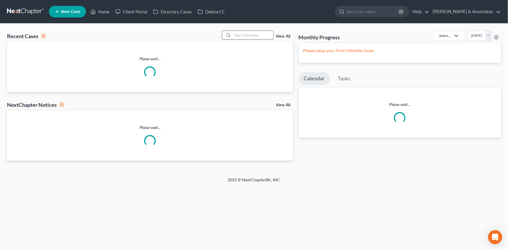
click at [252, 37] on input "search" at bounding box center [252, 35] width 41 height 8
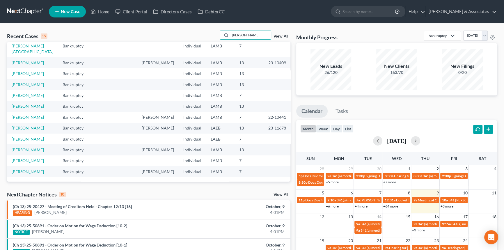
scroll to position [63, 0]
click at [247, 38] on input "[PERSON_NAME]" at bounding box center [250, 35] width 41 height 8
type input "s"
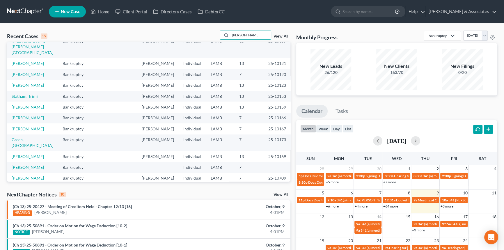
scroll to position [0, 0]
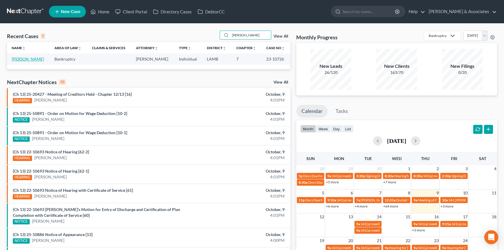
click at [39, 60] on link "[PERSON_NAME]" at bounding box center [28, 58] width 32 height 5
click at [247, 38] on input "[PERSON_NAME]" at bounding box center [250, 35] width 41 height 8
click at [247, 38] on input "kane" at bounding box center [250, 35] width 41 height 8
type input "blaney"
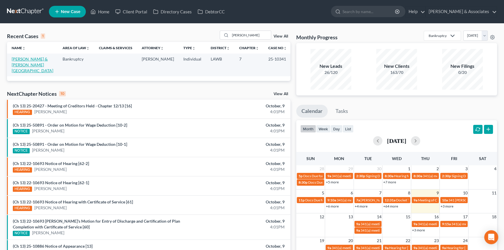
click at [37, 66] on link "Blaney, Brandon & Williams-Blaney, Faron" at bounding box center [33, 64] width 42 height 17
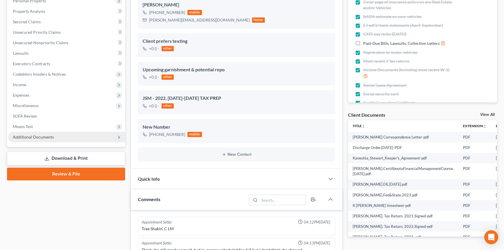
click at [44, 134] on span "Additional Documents" at bounding box center [33, 136] width 41 height 5
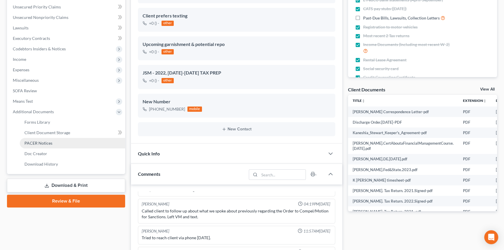
scroll to position [1124, 0]
click at [53, 140] on link "PACER Notices" at bounding box center [72, 143] width 105 height 10
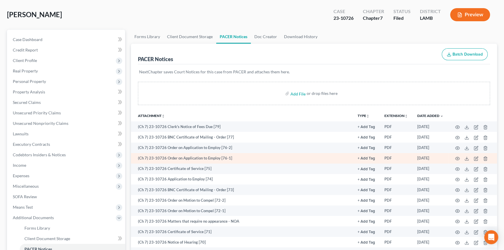
scroll to position [53, 0]
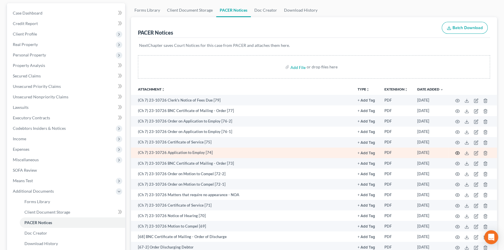
click at [455, 151] on icon "button" at bounding box center [457, 153] width 5 height 5
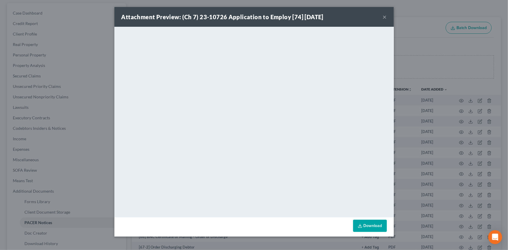
drag, startPoint x: 383, startPoint y: 17, endPoint x: 390, endPoint y: 22, distance: 9.1
click at [383, 17] on button "×" at bounding box center [384, 16] width 4 height 7
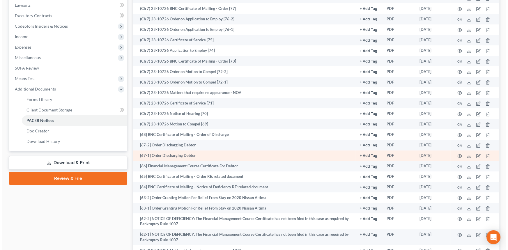
scroll to position [185, 0]
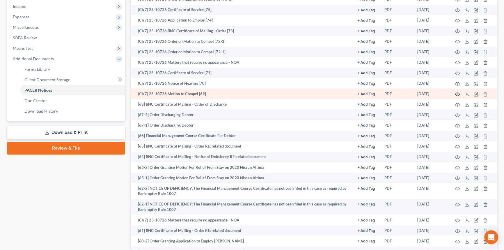
click at [456, 93] on icon "button" at bounding box center [457, 94] width 5 height 5
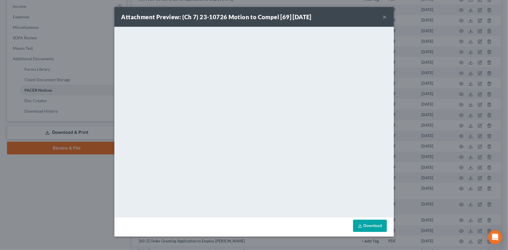
click at [385, 17] on button "×" at bounding box center [384, 16] width 4 height 7
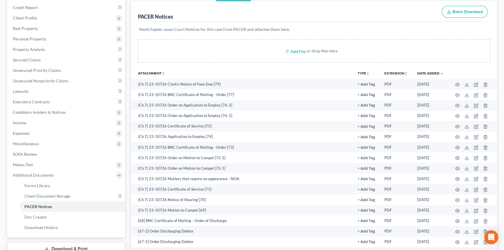
scroll to position [0, 0]
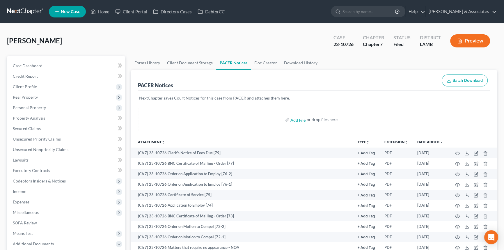
click at [29, 8] on link at bounding box center [25, 11] width 37 height 10
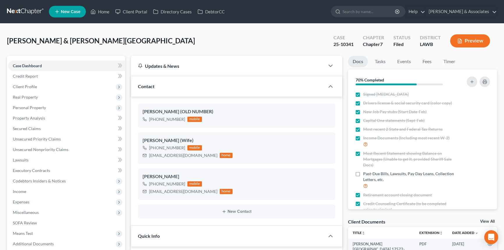
select select "8"
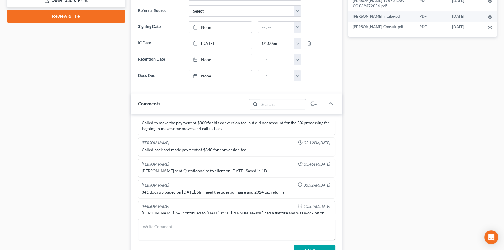
scroll to position [26, 0]
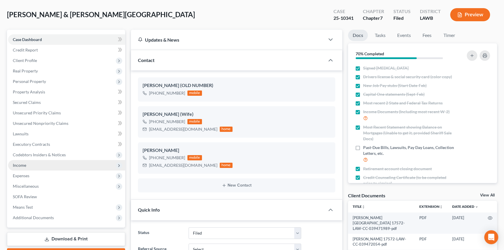
click at [34, 166] on span "Income" at bounding box center [66, 165] width 117 height 10
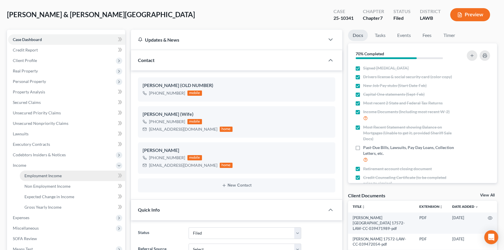
click at [33, 175] on span "Employment Income" at bounding box center [42, 175] width 37 height 5
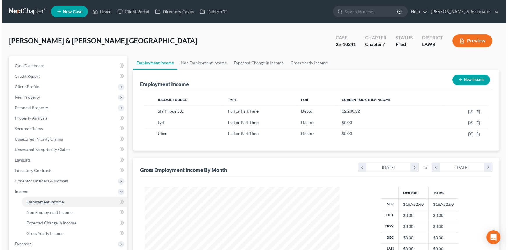
scroll to position [104, 207]
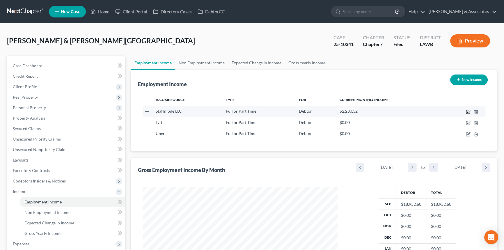
click at [466, 111] on icon "button" at bounding box center [468, 111] width 5 height 5
select select "0"
select select "45"
select select "2"
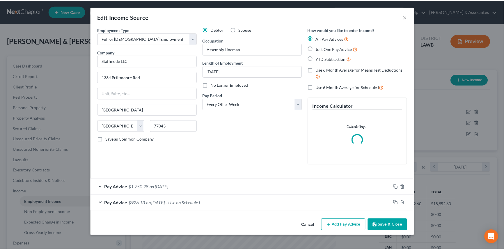
scroll to position [104, 208]
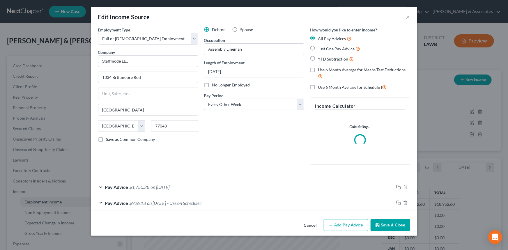
click at [307, 226] on button "Cancel" at bounding box center [310, 226] width 22 height 12
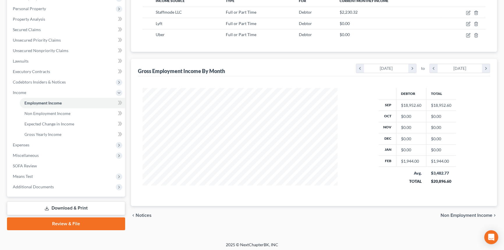
scroll to position [100, 0]
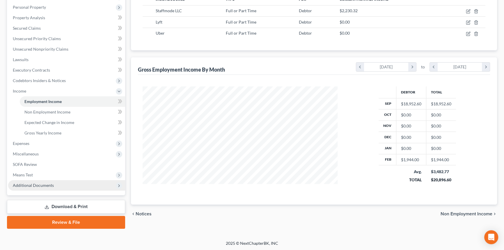
click at [56, 186] on span "Additional Documents" at bounding box center [66, 185] width 117 height 10
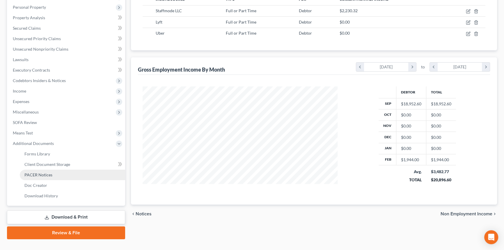
click at [55, 171] on link "PACER Notices" at bounding box center [72, 175] width 105 height 10
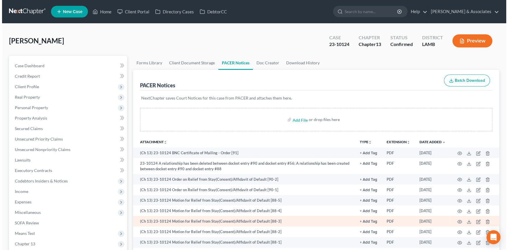
scroll to position [26, 0]
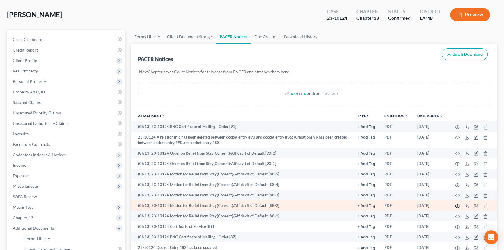
click at [457, 205] on icon "button" at bounding box center [457, 206] width 5 height 5
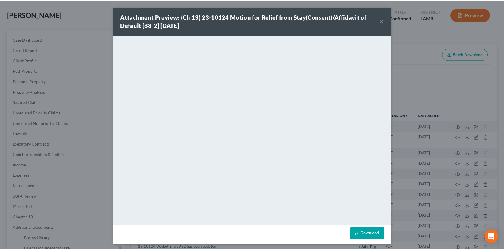
scroll to position [1, 0]
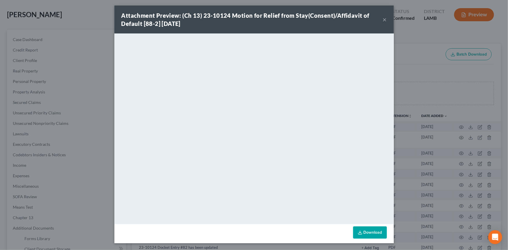
drag, startPoint x: 380, startPoint y: 20, endPoint x: 112, endPoint y: 73, distance: 273.5
click at [382, 20] on button "×" at bounding box center [384, 19] width 4 height 7
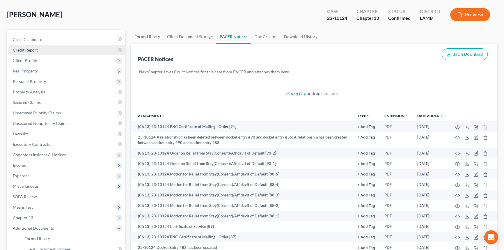
click at [47, 49] on link "Credit Report" at bounding box center [66, 50] width 117 height 10
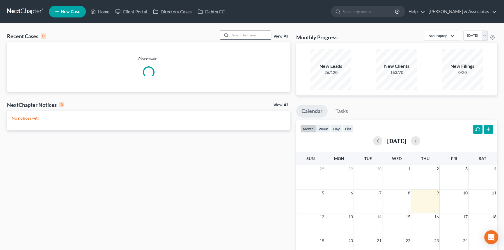
click at [251, 38] on input "search" at bounding box center [250, 35] width 41 height 8
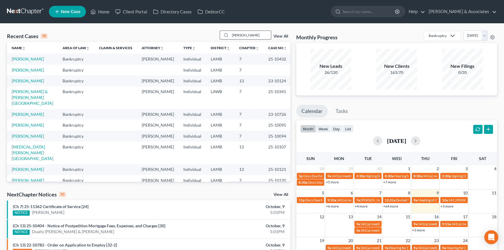
click at [246, 35] on input "[PERSON_NAME]" at bounding box center [250, 35] width 41 height 8
type input "bowma"
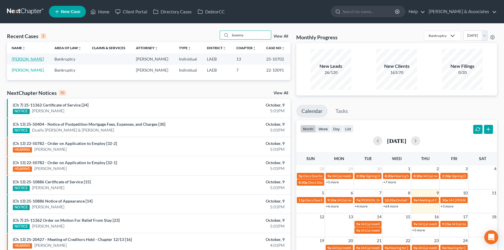
click at [32, 59] on link "[PERSON_NAME]" at bounding box center [28, 58] width 32 height 5
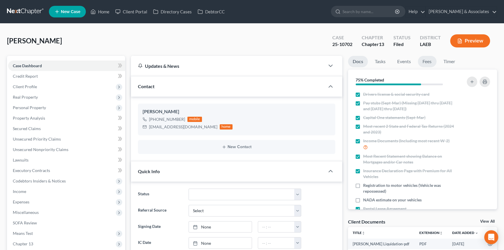
click at [429, 59] on link "Fees" at bounding box center [427, 61] width 19 height 11
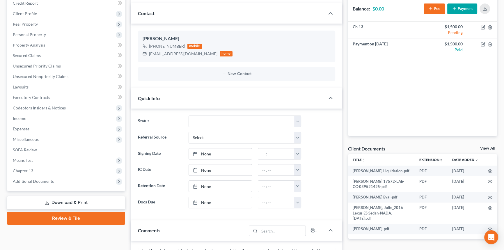
scroll to position [159, 0]
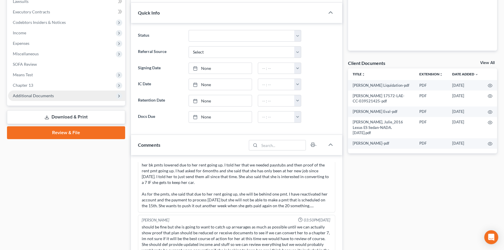
click at [48, 90] on span "Additional Documents" at bounding box center [66, 95] width 117 height 10
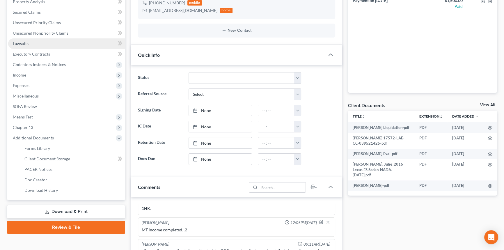
scroll to position [0, 0]
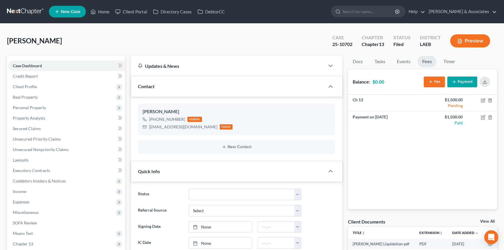
click at [56, 35] on div "[PERSON_NAME] Upgraded Case 25-10702 Chapter Chapter 13 Status Filed District L…" at bounding box center [252, 43] width 490 height 25
